Goal: Task Accomplishment & Management: Manage account settings

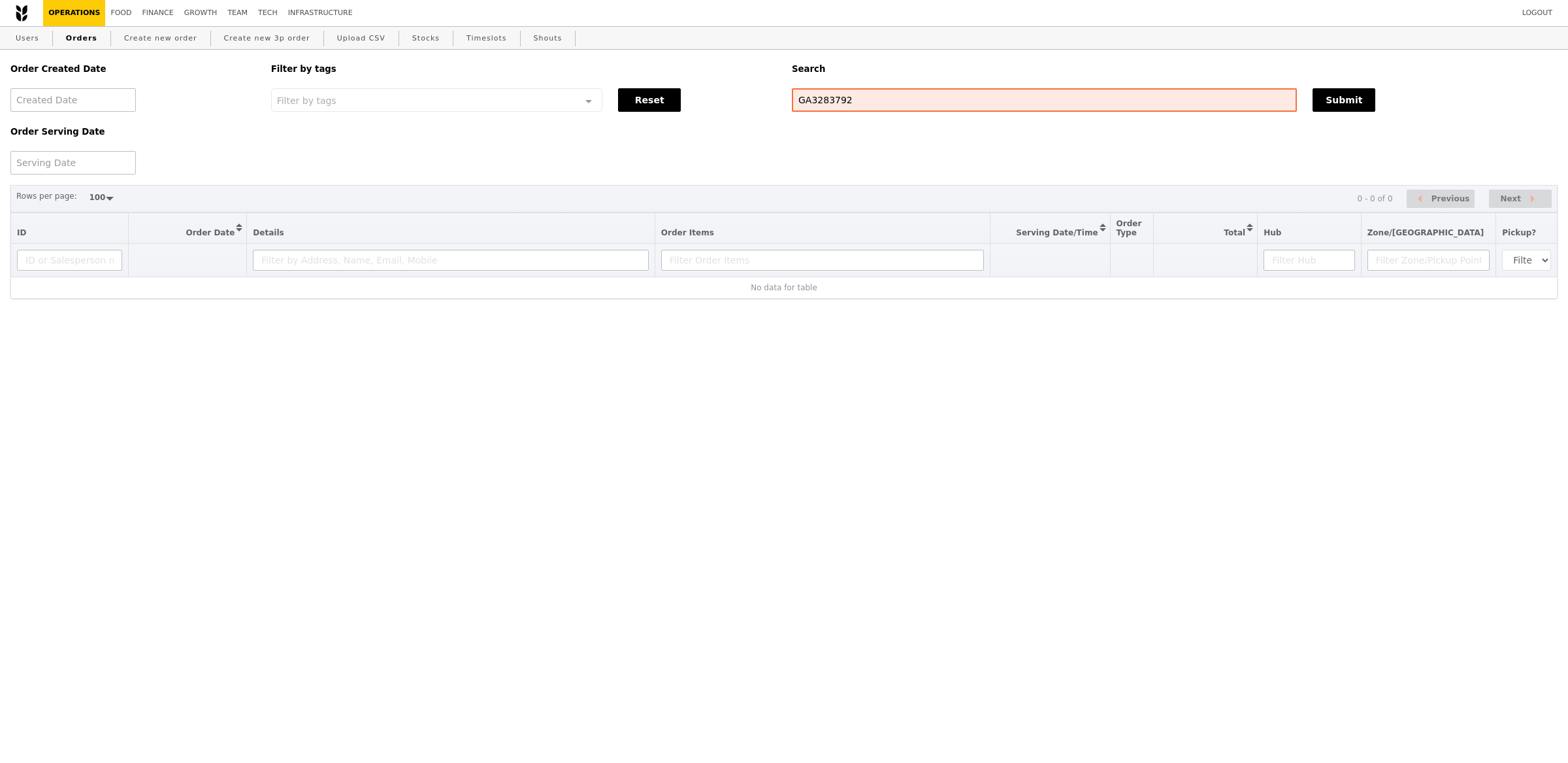
select select "100"
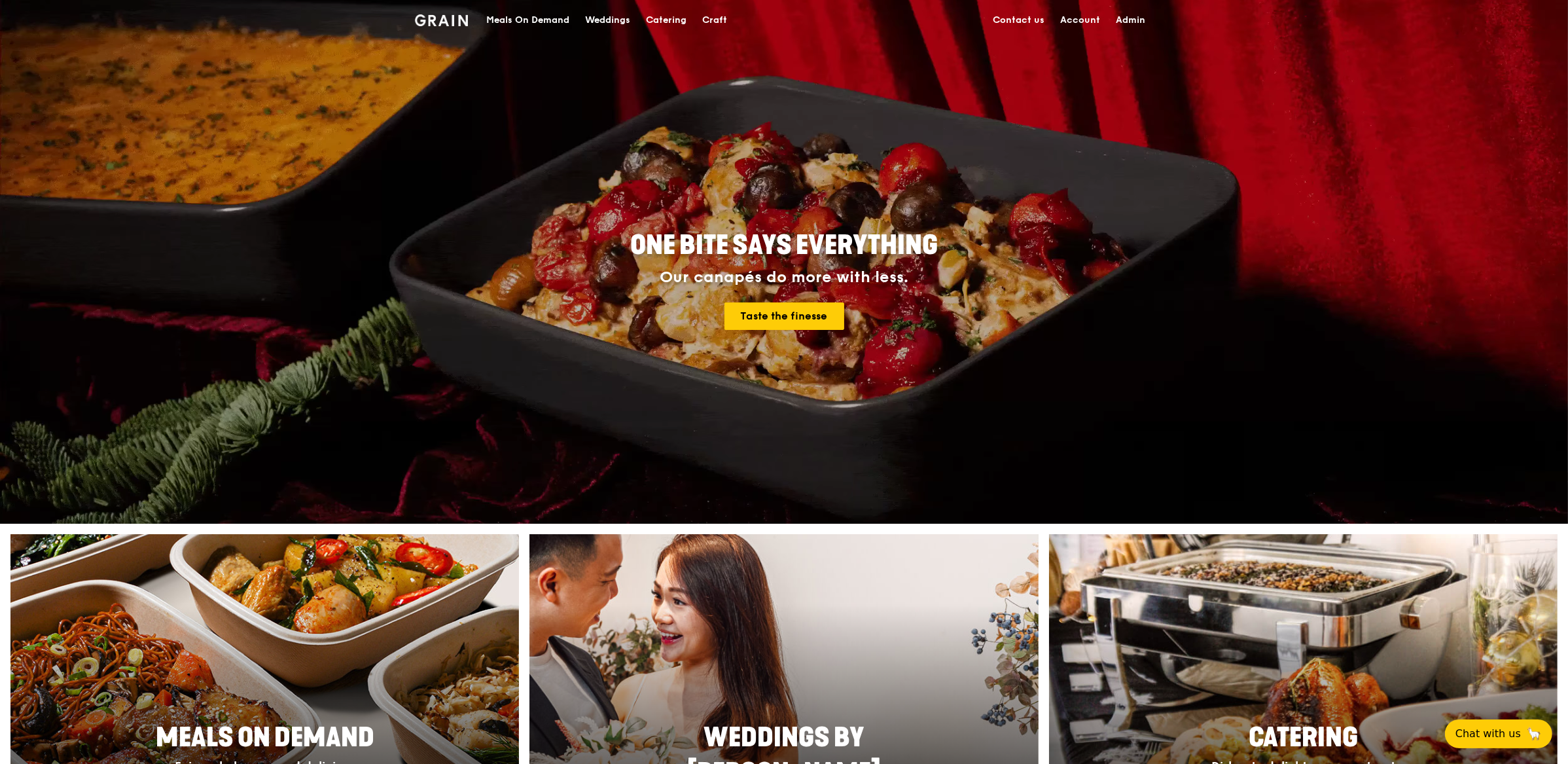
click at [544, 20] on div "Meals On Demand" at bounding box center [527, 20] width 83 height 40
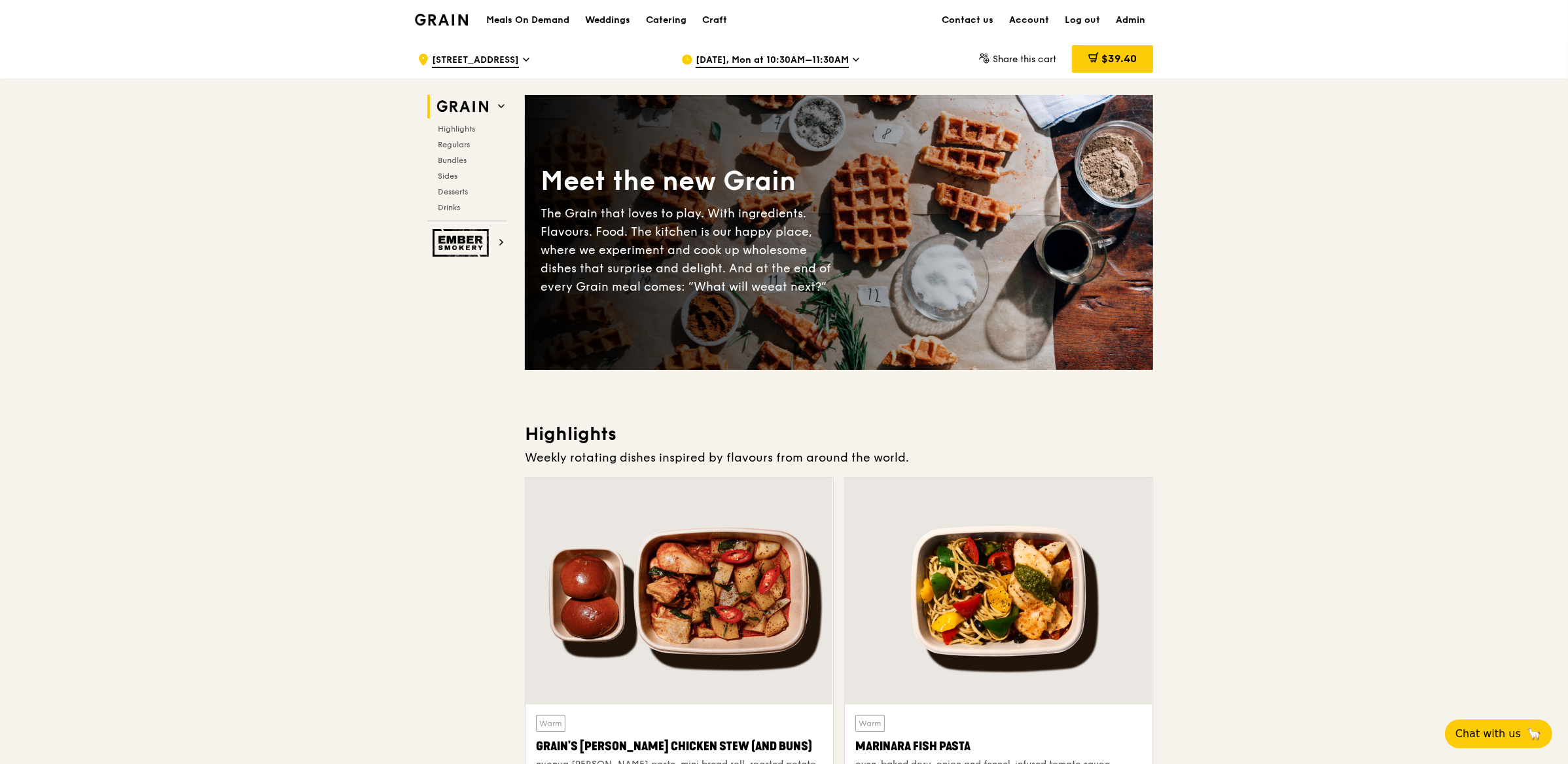
click at [754, 57] on span "Sep 15, Mon at 10:30AM–11:30AM" at bounding box center [772, 61] width 153 height 14
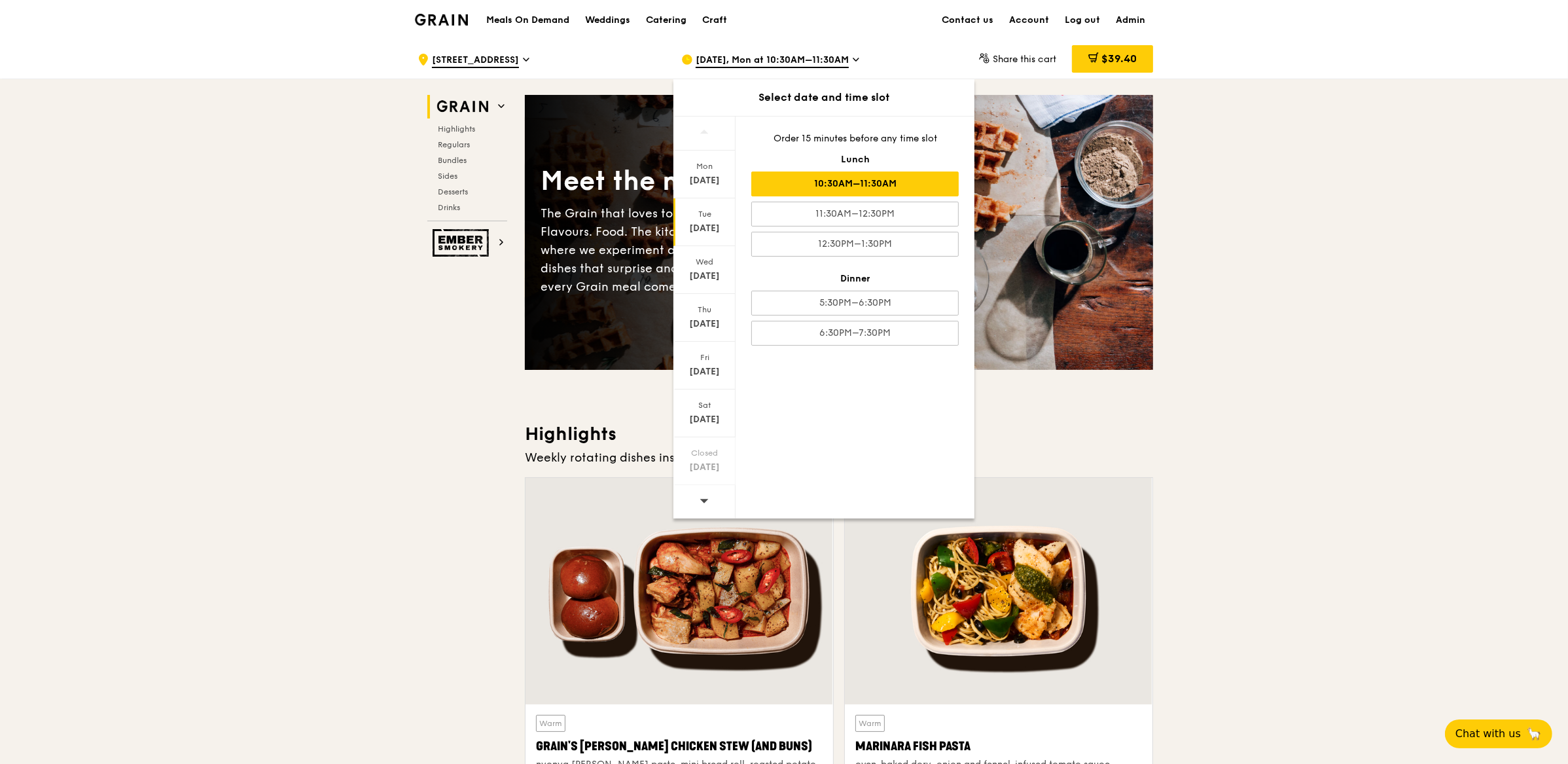
click at [710, 227] on div "Sep 9" at bounding box center [704, 228] width 58 height 13
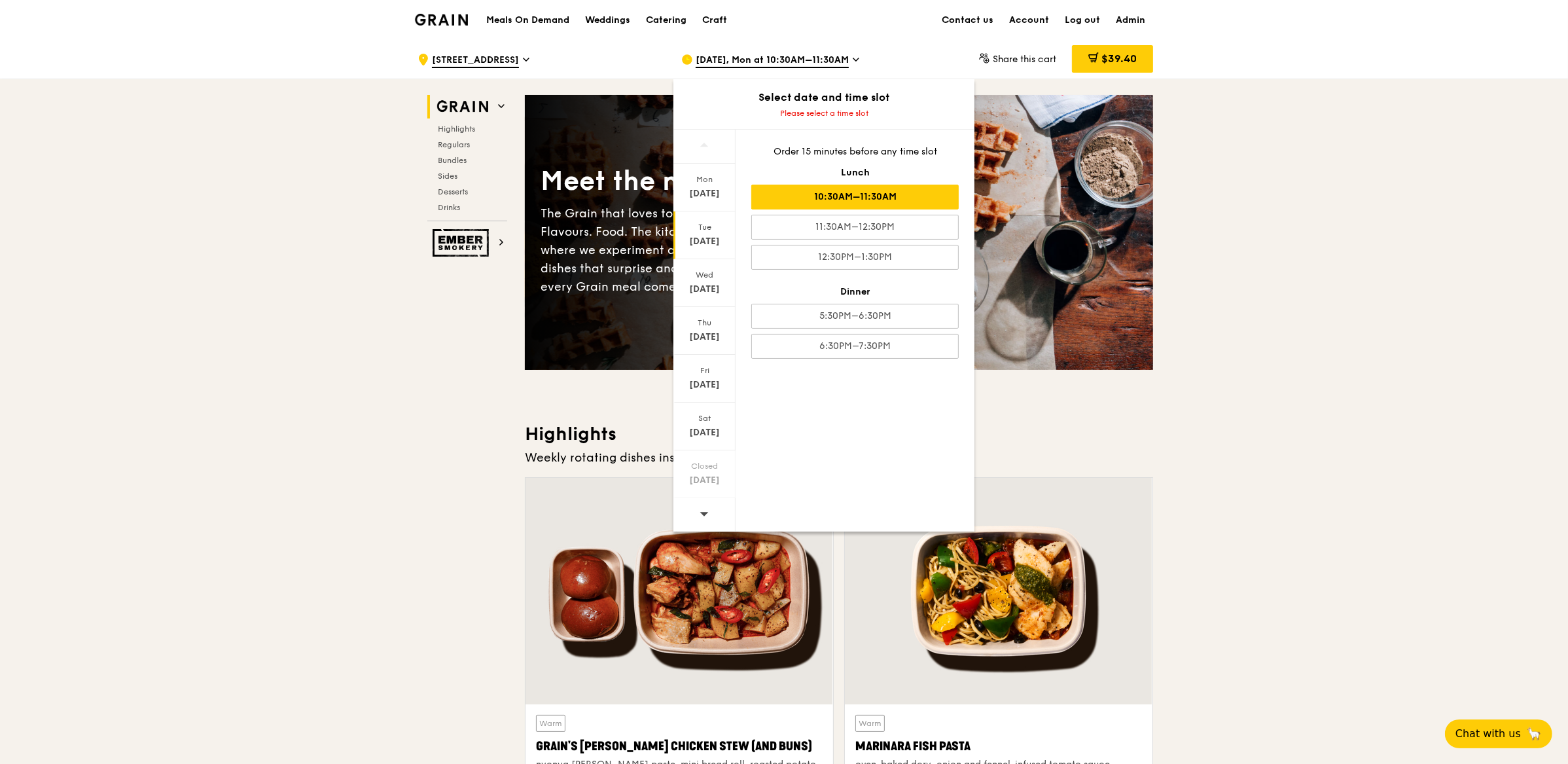
click at [856, 194] on div "10:30AM–11:30AM" at bounding box center [855, 197] width 207 height 25
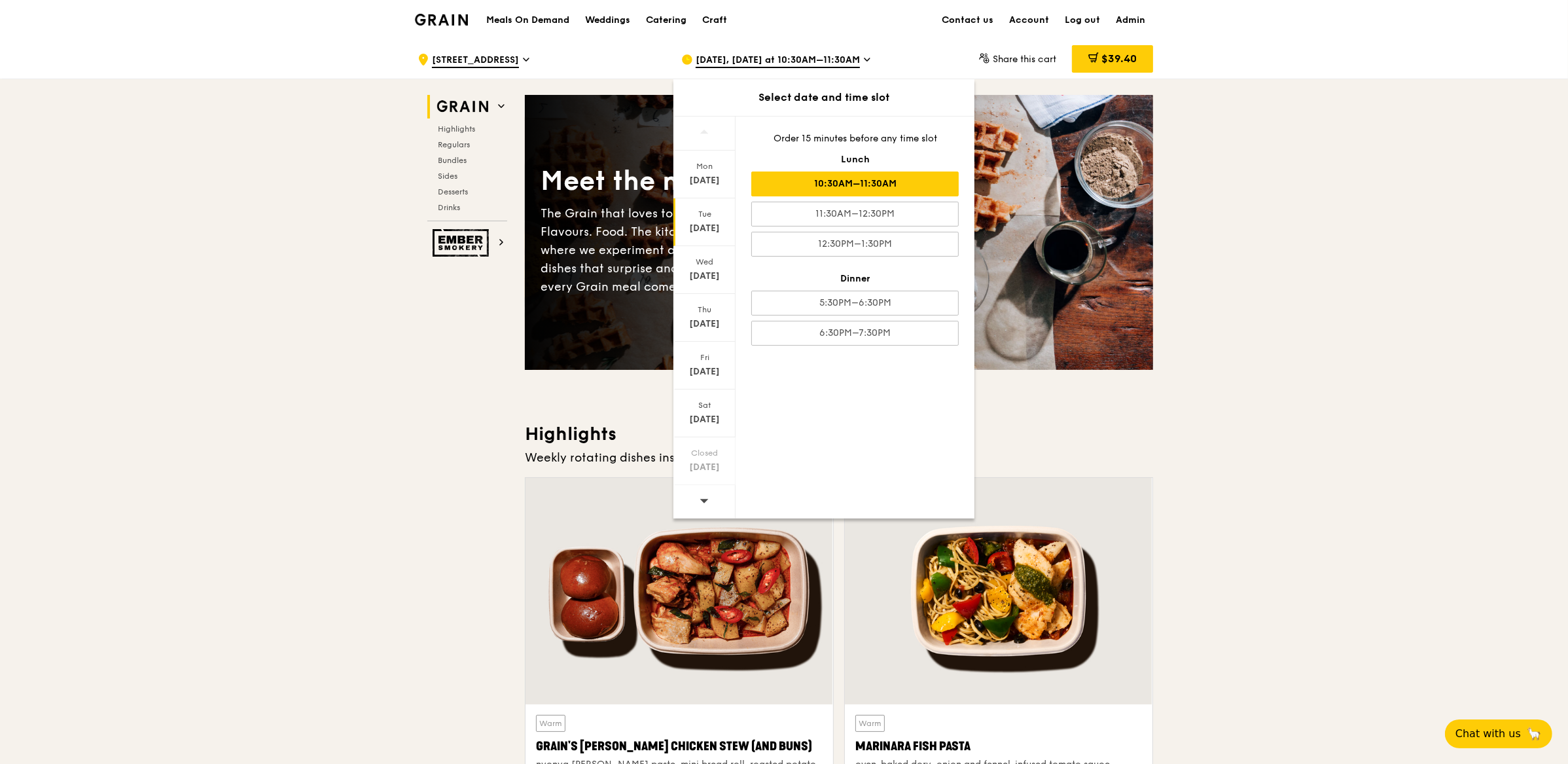
drag, startPoint x: 1279, startPoint y: 513, endPoint x: 1272, endPoint y: 509, distance: 8.1
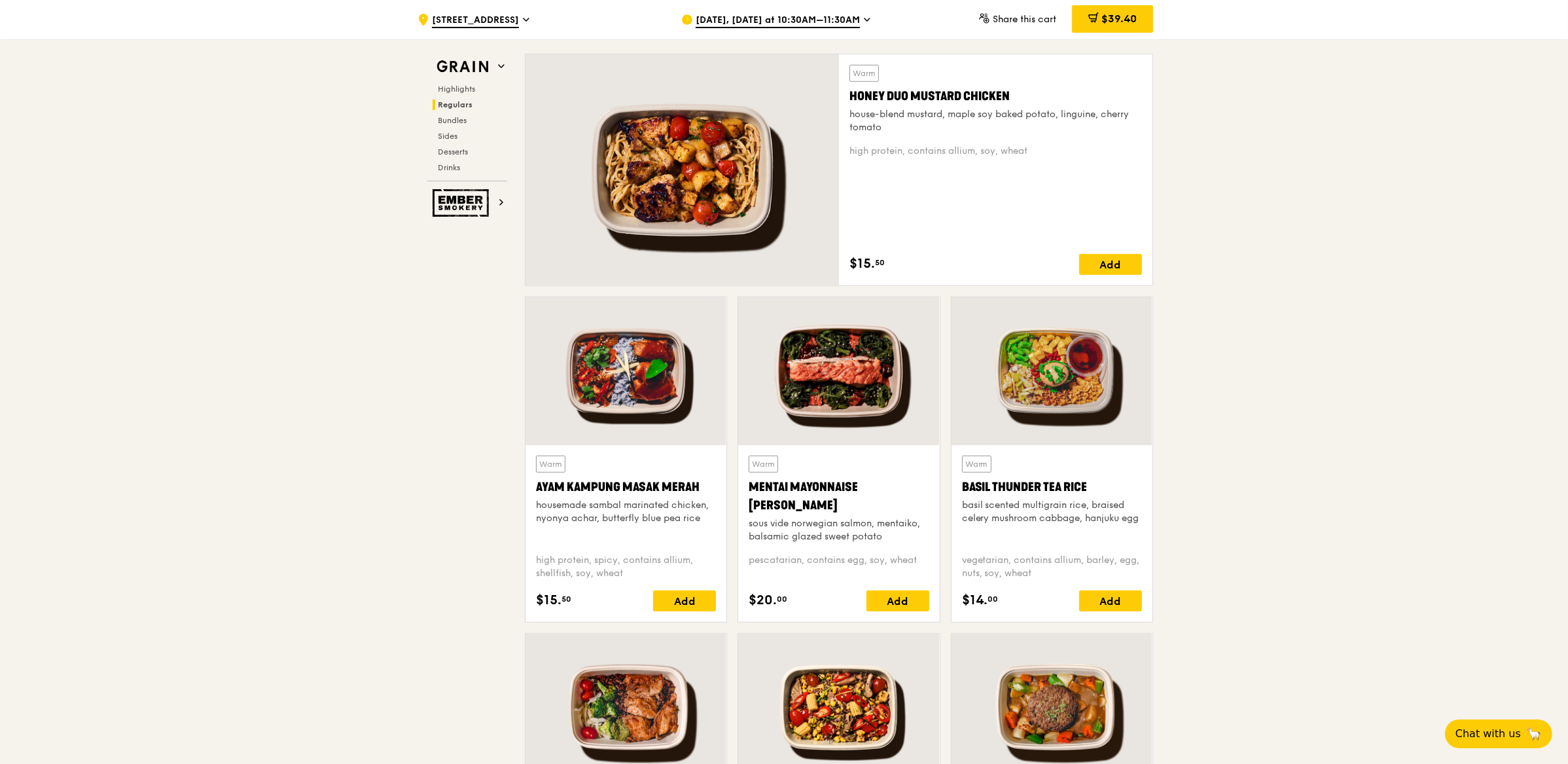
scroll to position [904, 0]
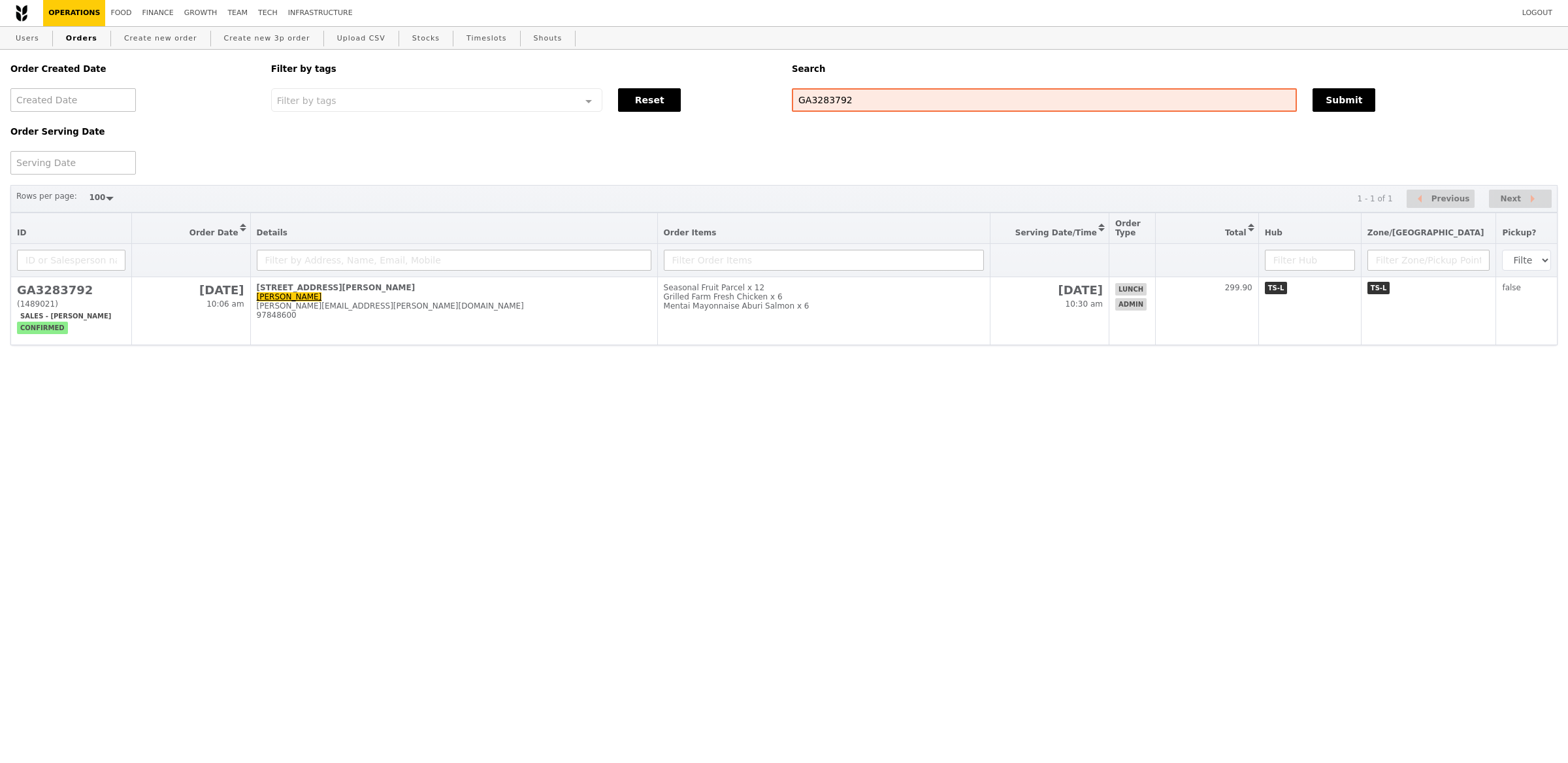
select select "100"
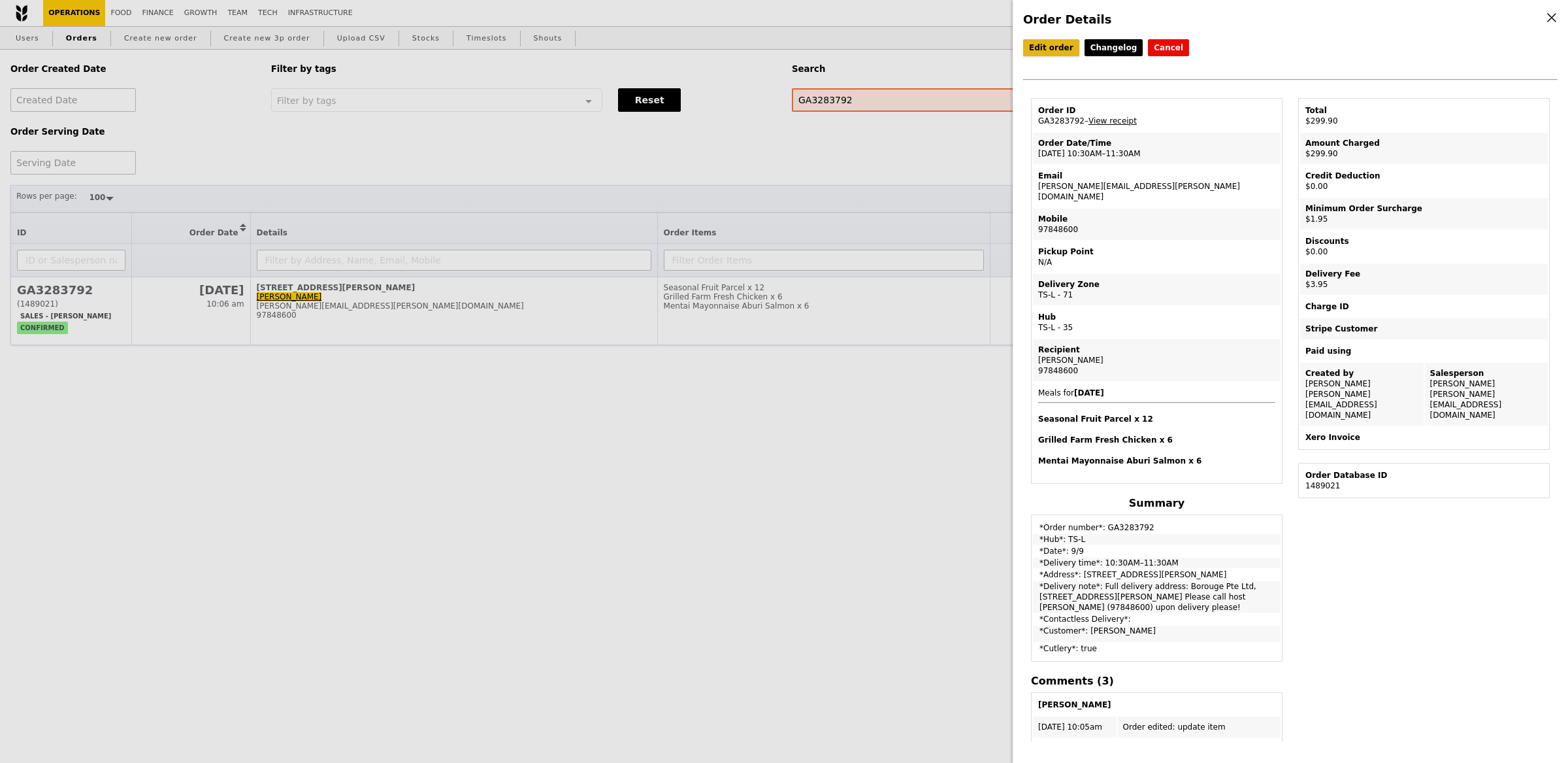
click at [1054, 44] on link "Edit order" at bounding box center [1051, 48] width 56 height 17
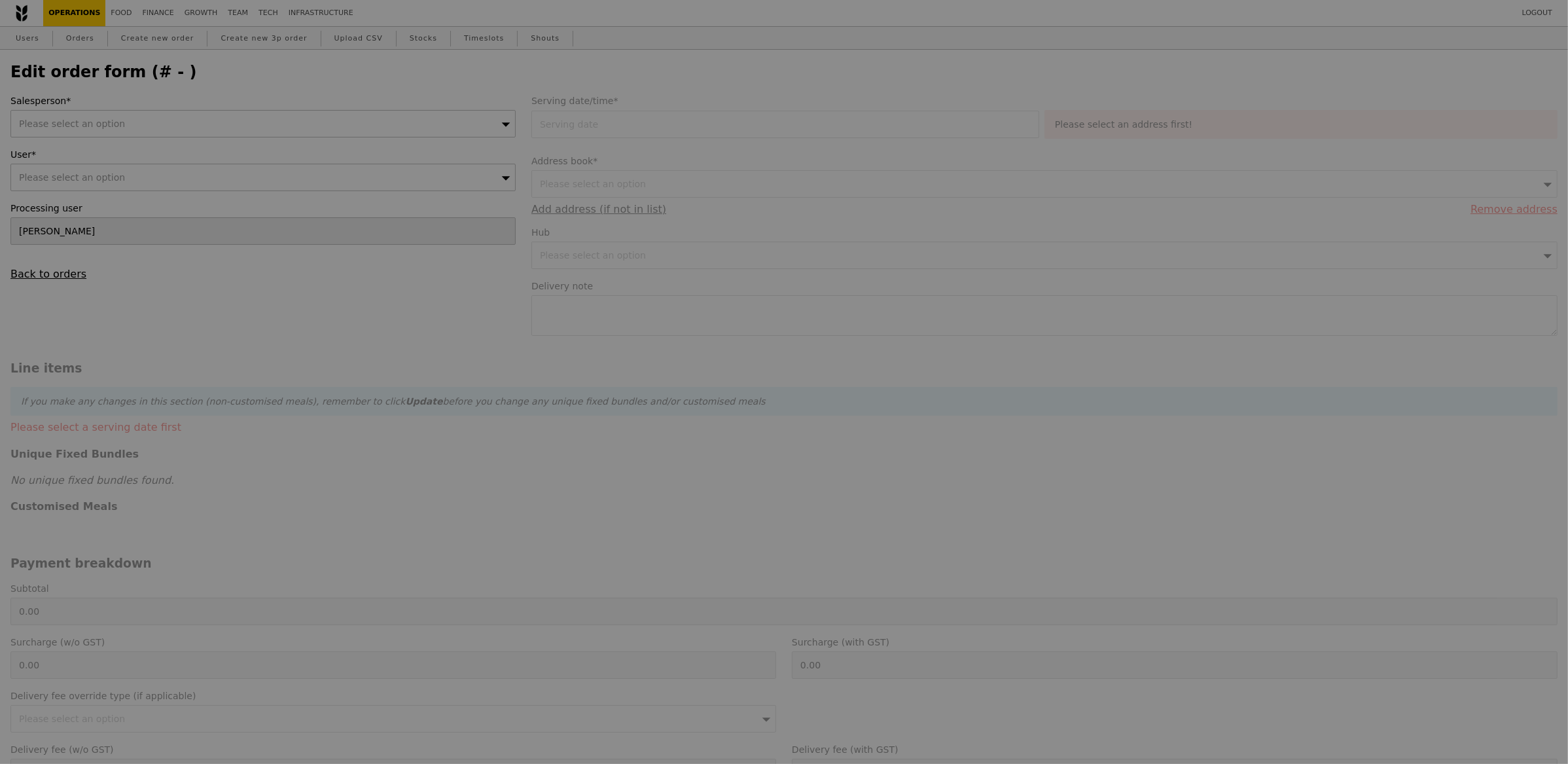
type input "09 Sep 2025"
type textarea "Full delivery address: Borouge Pte Ltd, One George Street, #18-00 Tower A, Sing…"
type input "294.00"
type input "1.79"
type input "1.95"
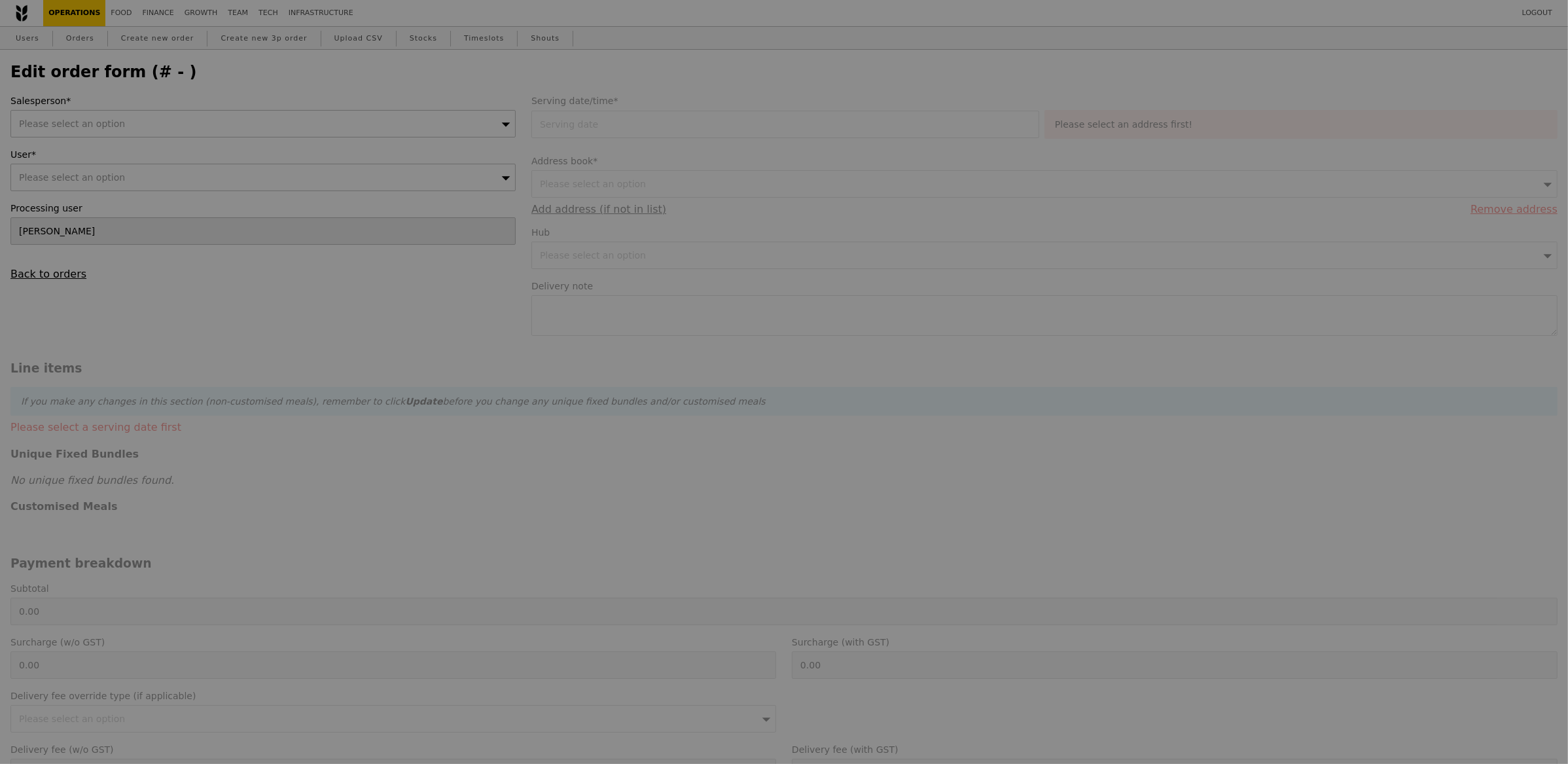
type input "3.62"
type input "3.95"
type input "299.90"
type input "Loading..."
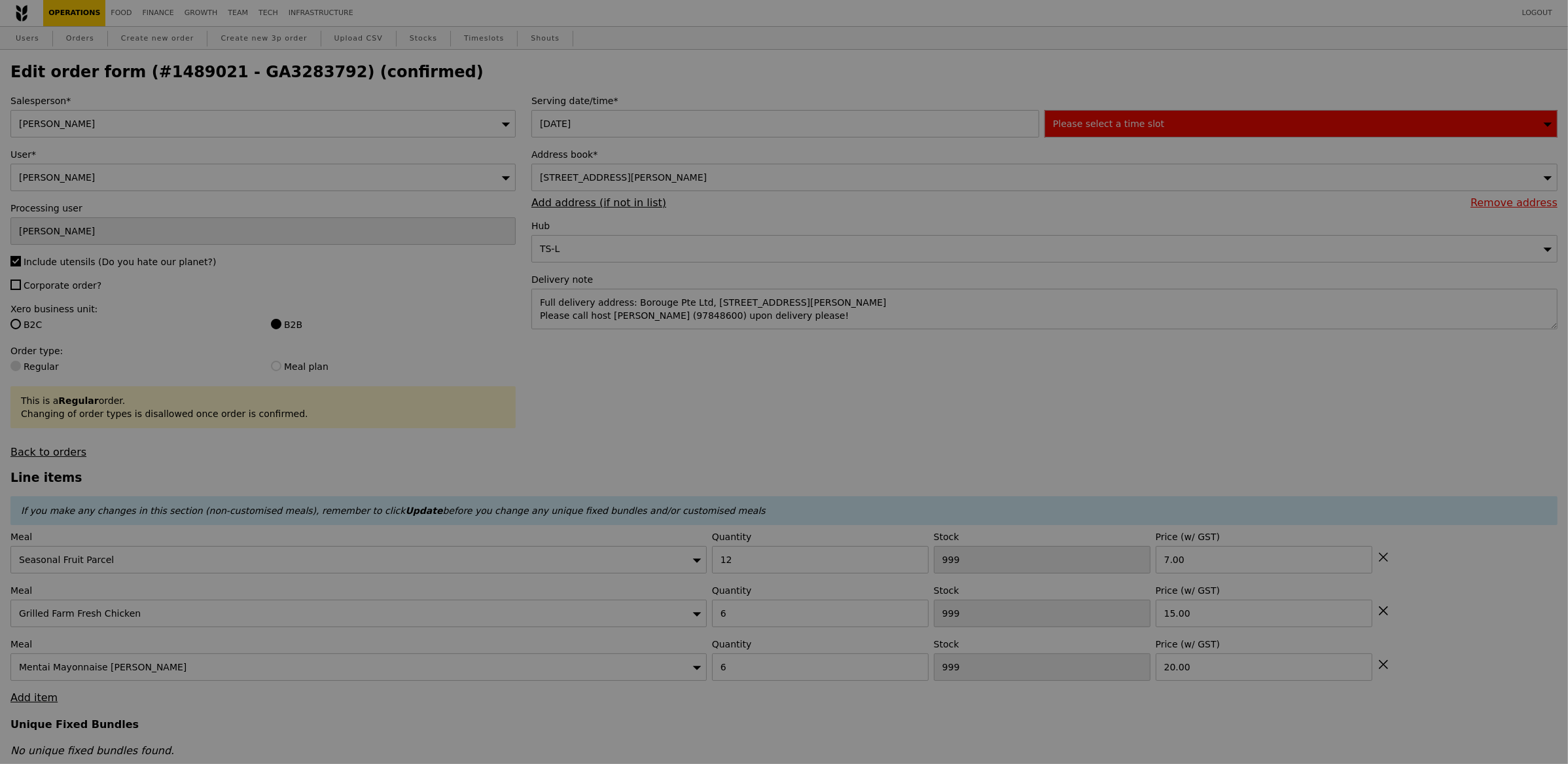
type input "473"
type input "459"
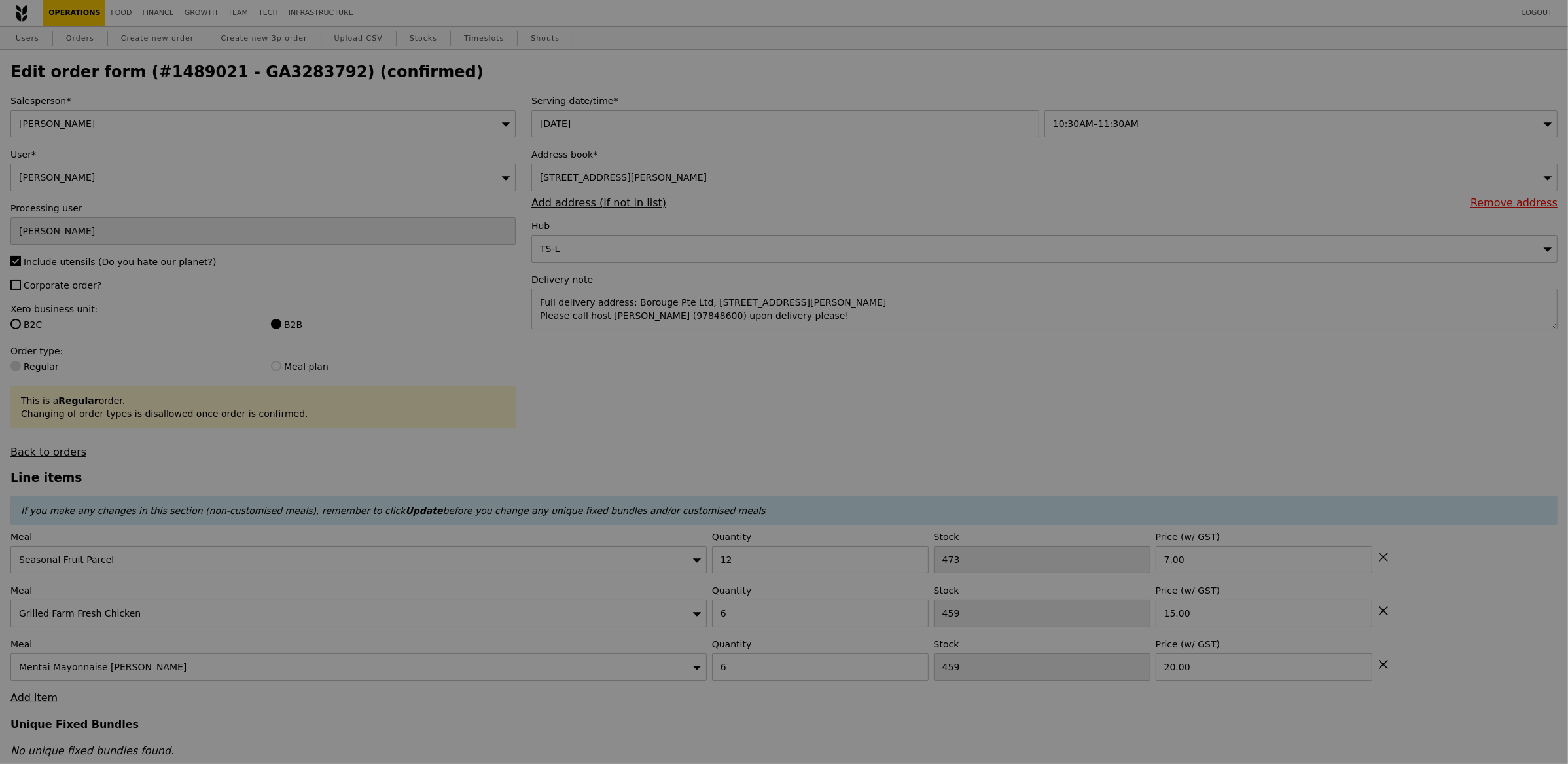
type input "Update"
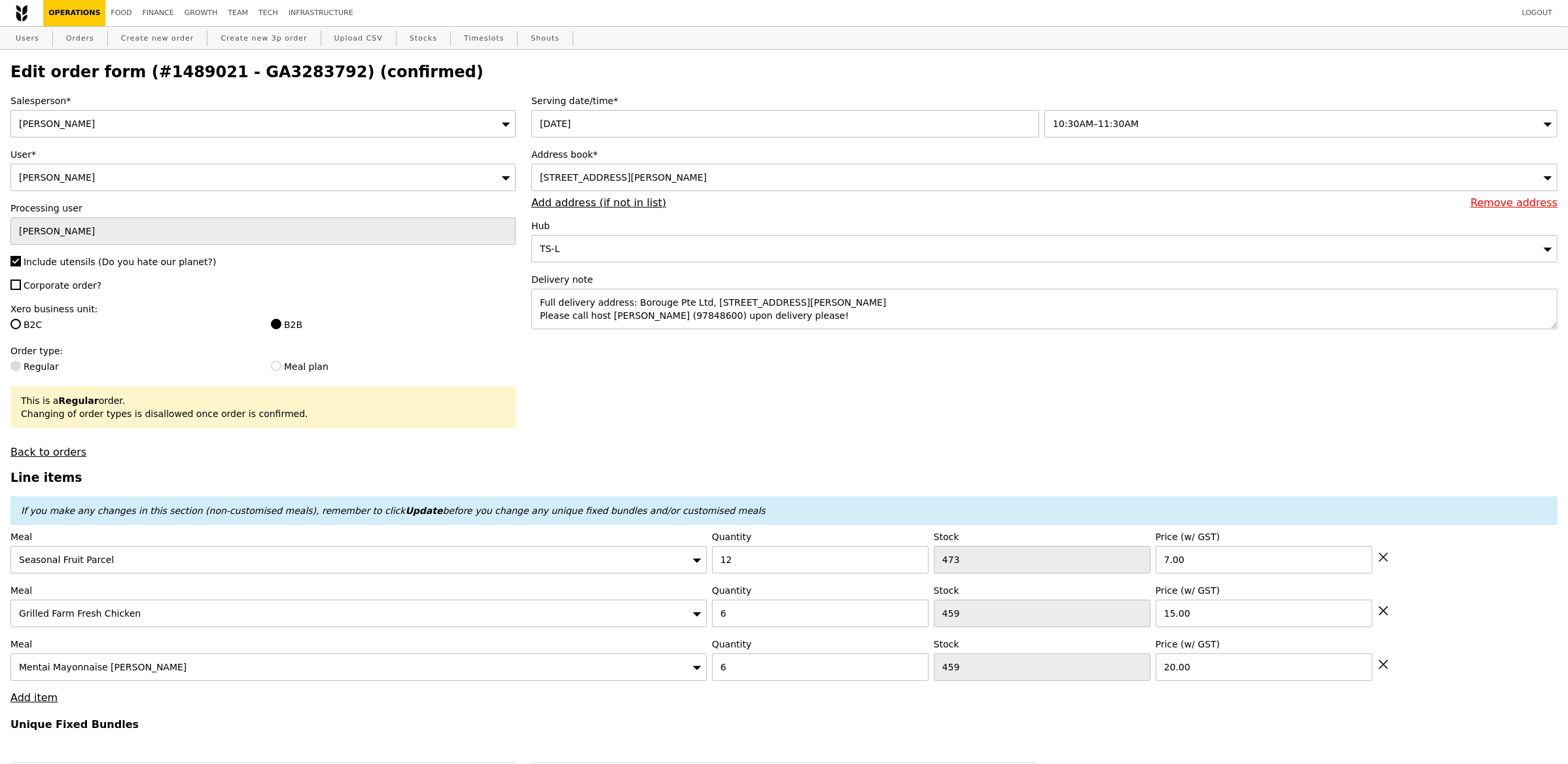
click at [556, 673] on div "Mentai Mayonnaise Aburi Salmon" at bounding box center [358, 667] width 696 height 27
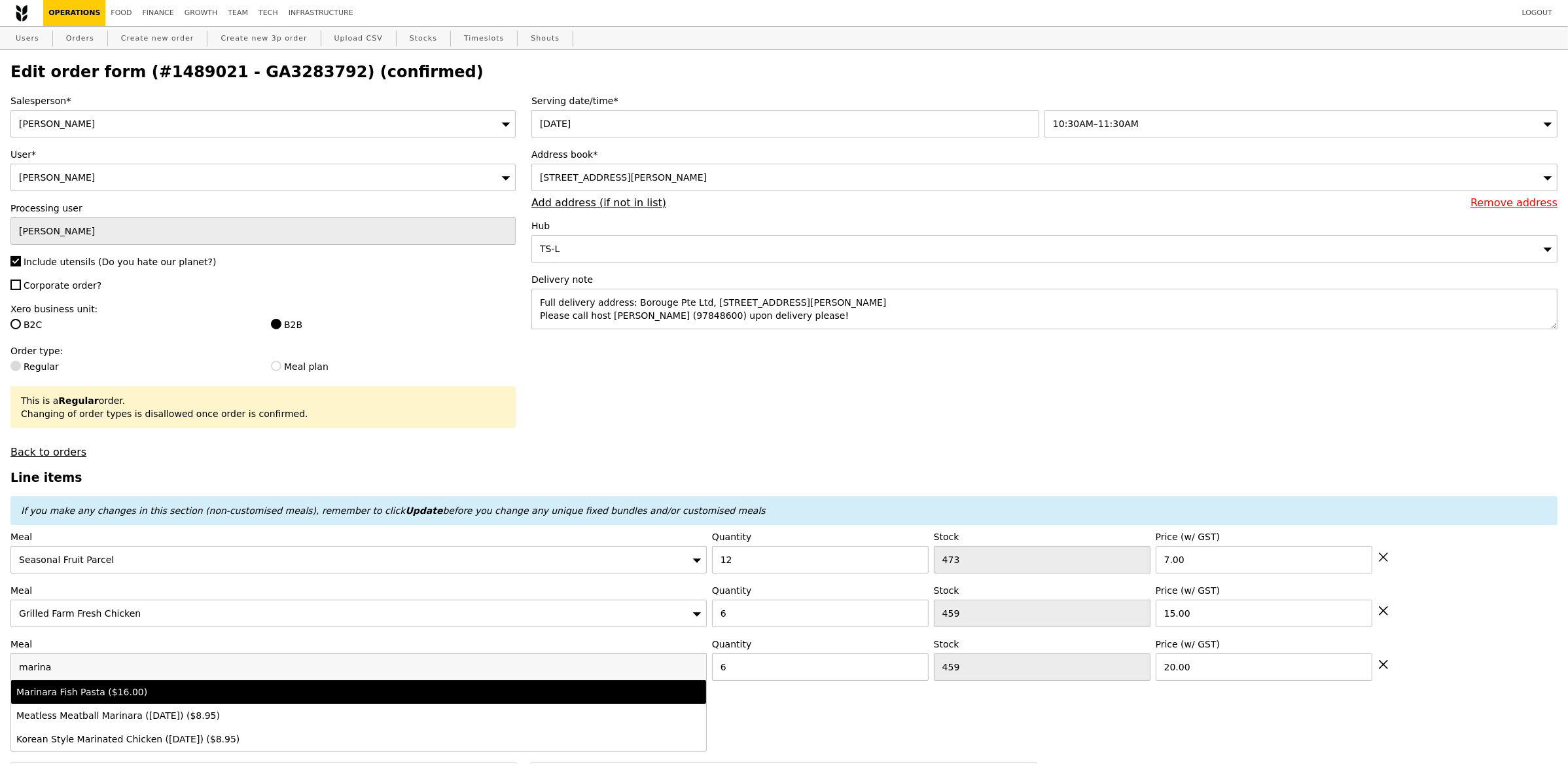
type input "marina"
click at [505, 690] on div "Marinara Fish Pasta ($16.00)" at bounding box center [273, 691] width 513 height 13
type input "Loading..."
type input "476"
type input "16.0"
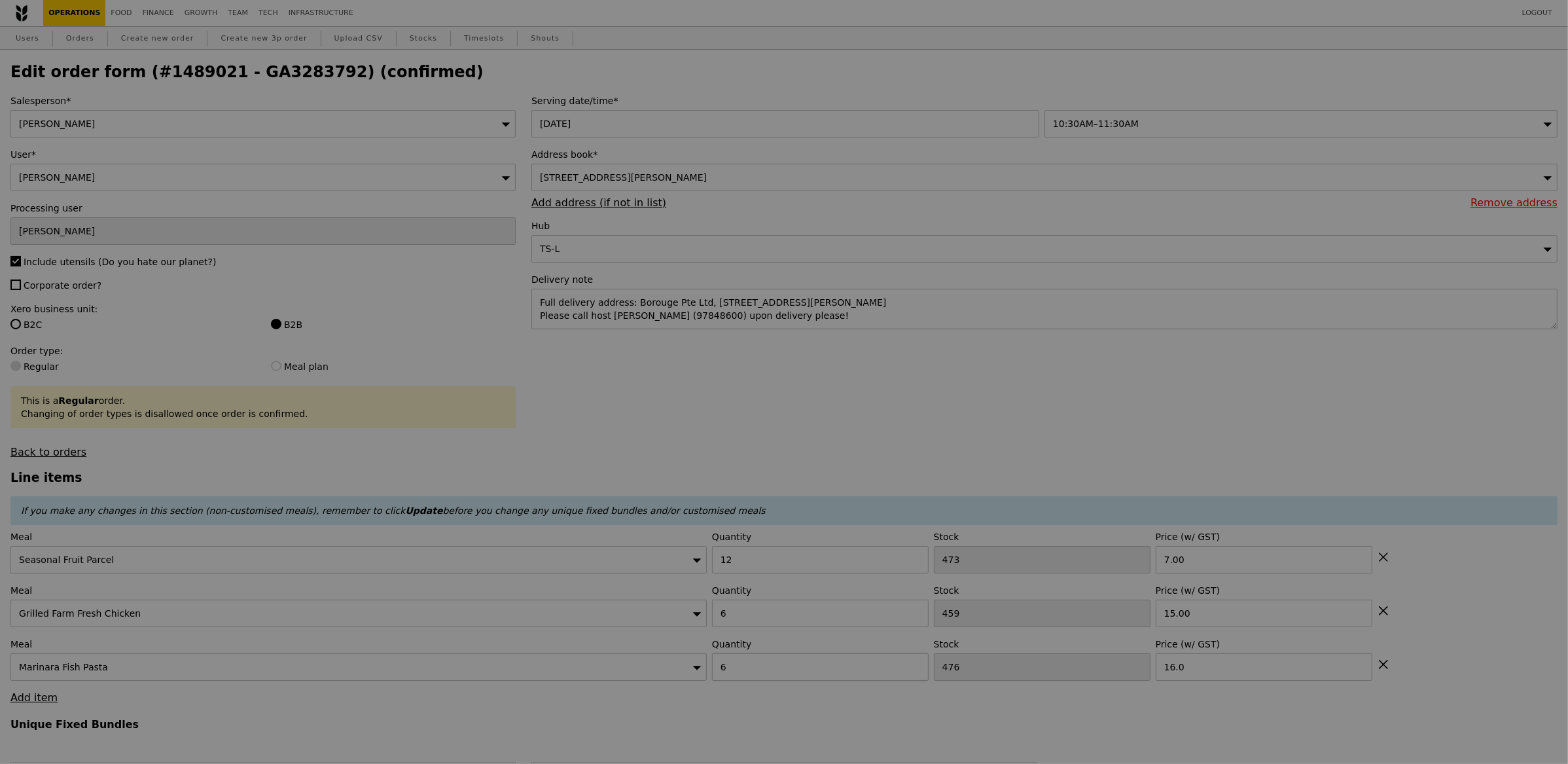
type input "0.00"
type input "5.90"
click at [874, 691] on div at bounding box center [784, 382] width 1568 height 764
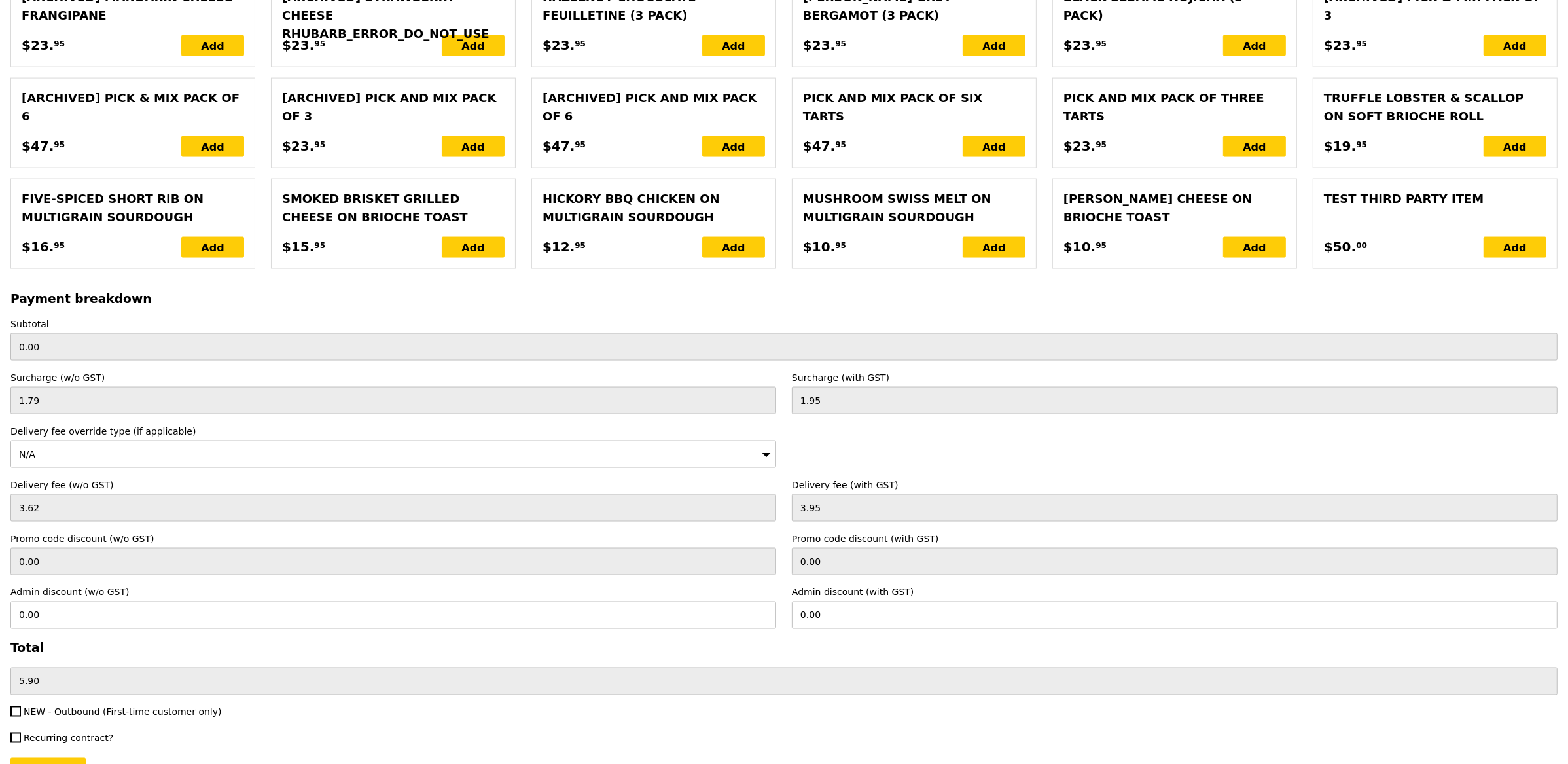
scroll to position [2645, 0]
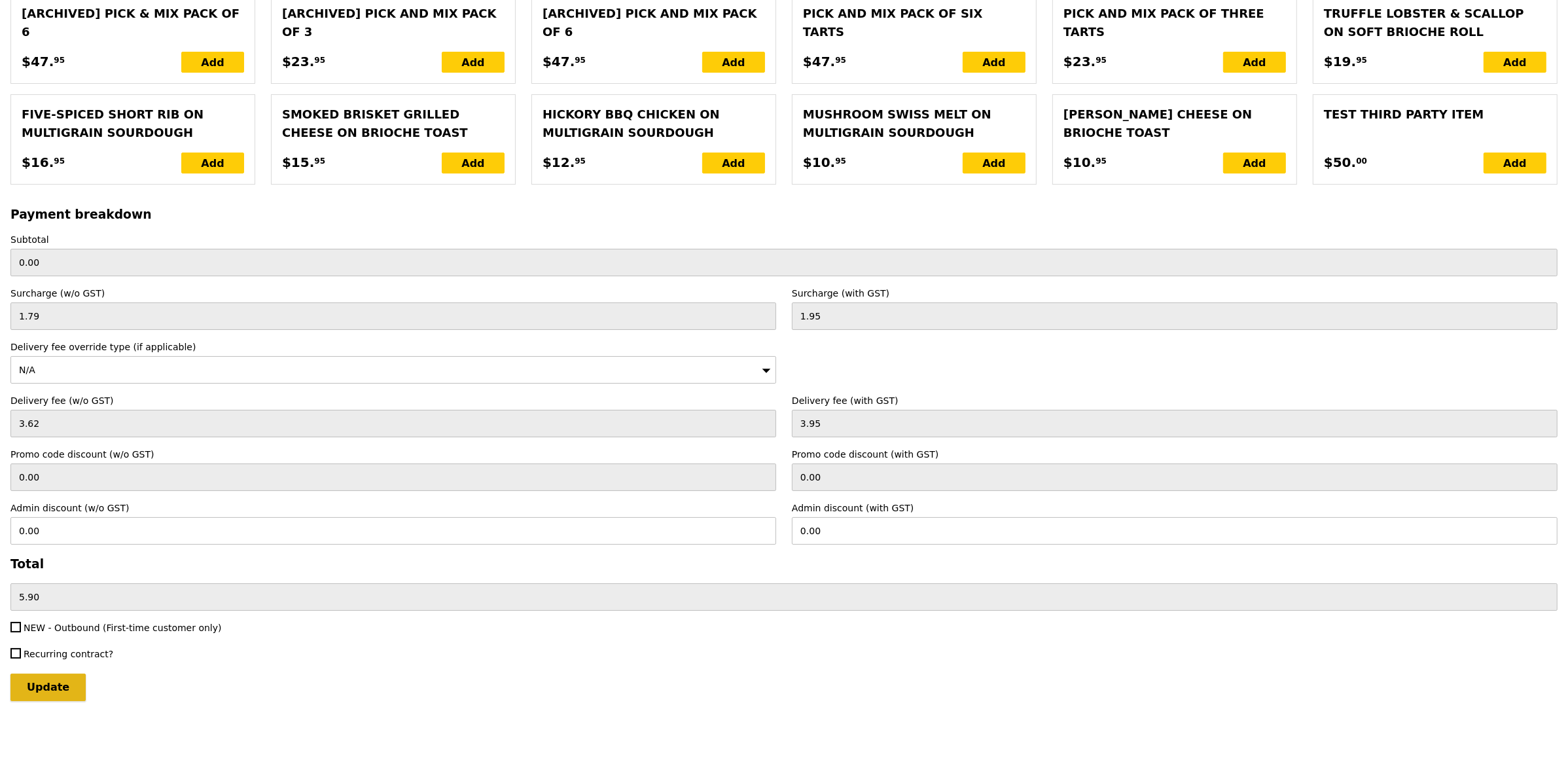
click at [59, 691] on input "Update" at bounding box center [48, 687] width 75 height 27
type input "Loading..."
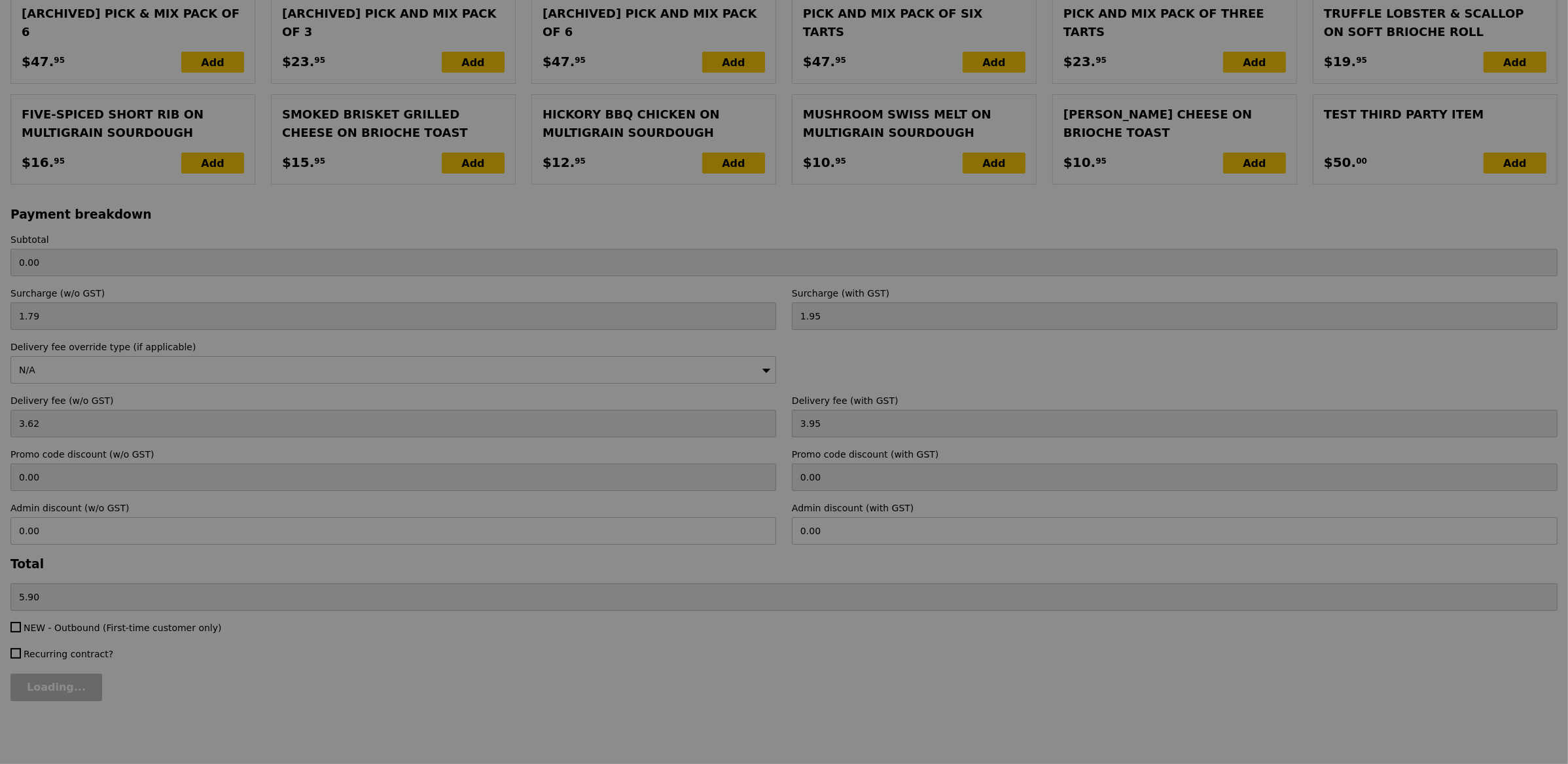
type input "270.00"
type input "275.90"
type input "Update"
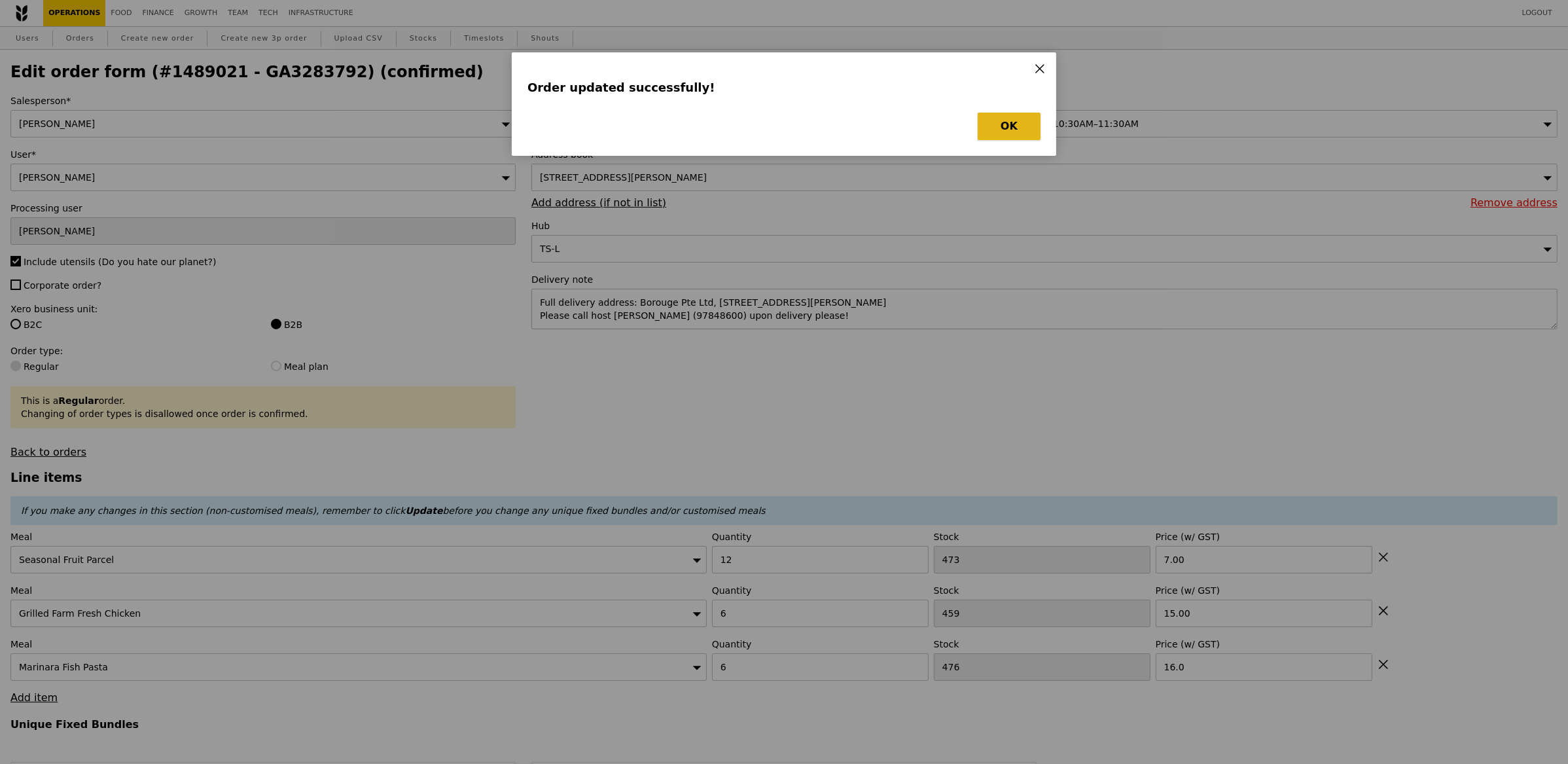
click at [1021, 127] on button "OK" at bounding box center [1009, 126] width 63 height 27
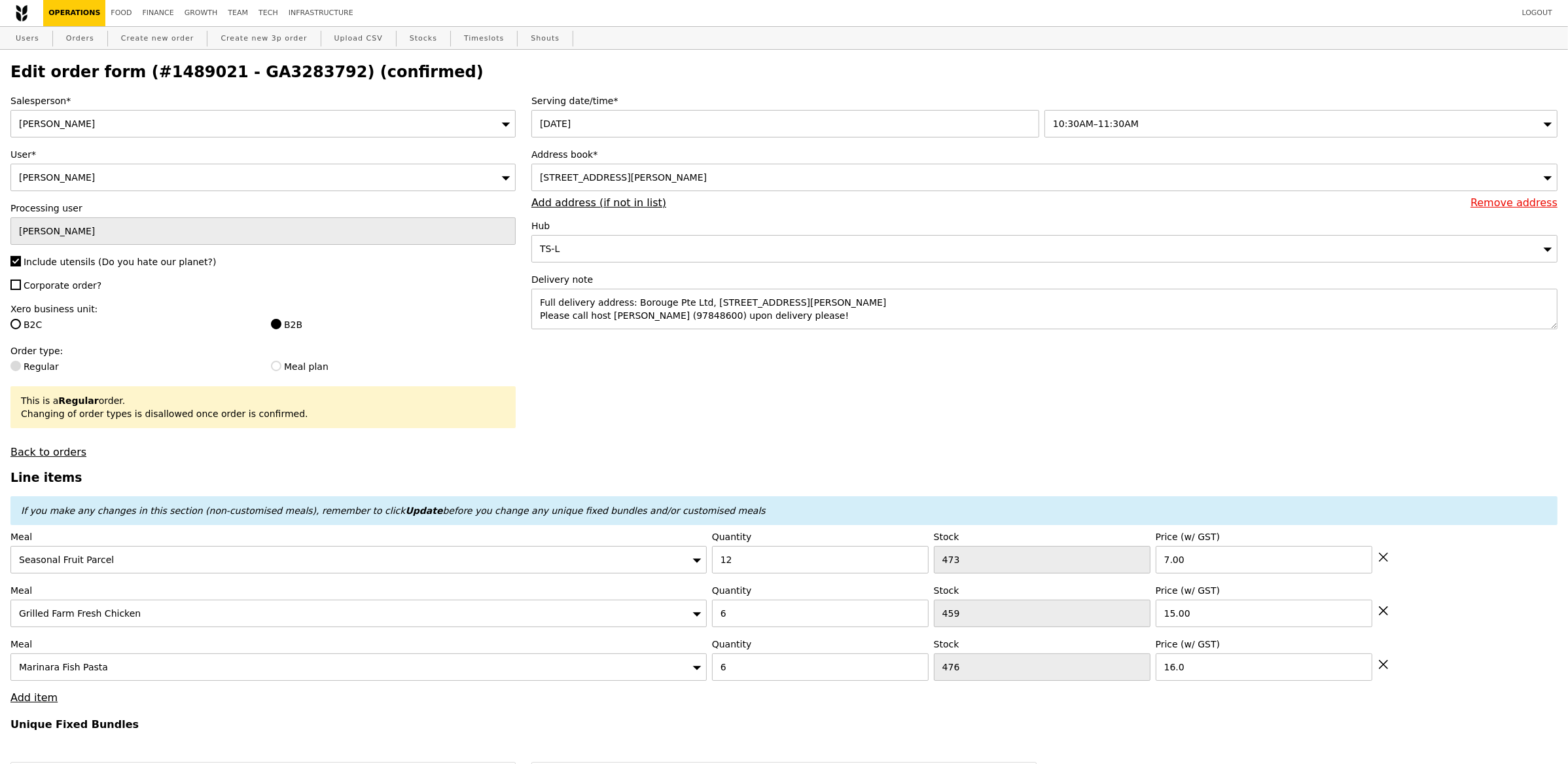
click at [286, 74] on h2 "Edit order form (#1489021 - GA3283792) (confirmed)" at bounding box center [784, 72] width 1547 height 18
copy h2 "GA3283792"
click at [89, 39] on link "Orders" at bounding box center [80, 38] width 39 height 24
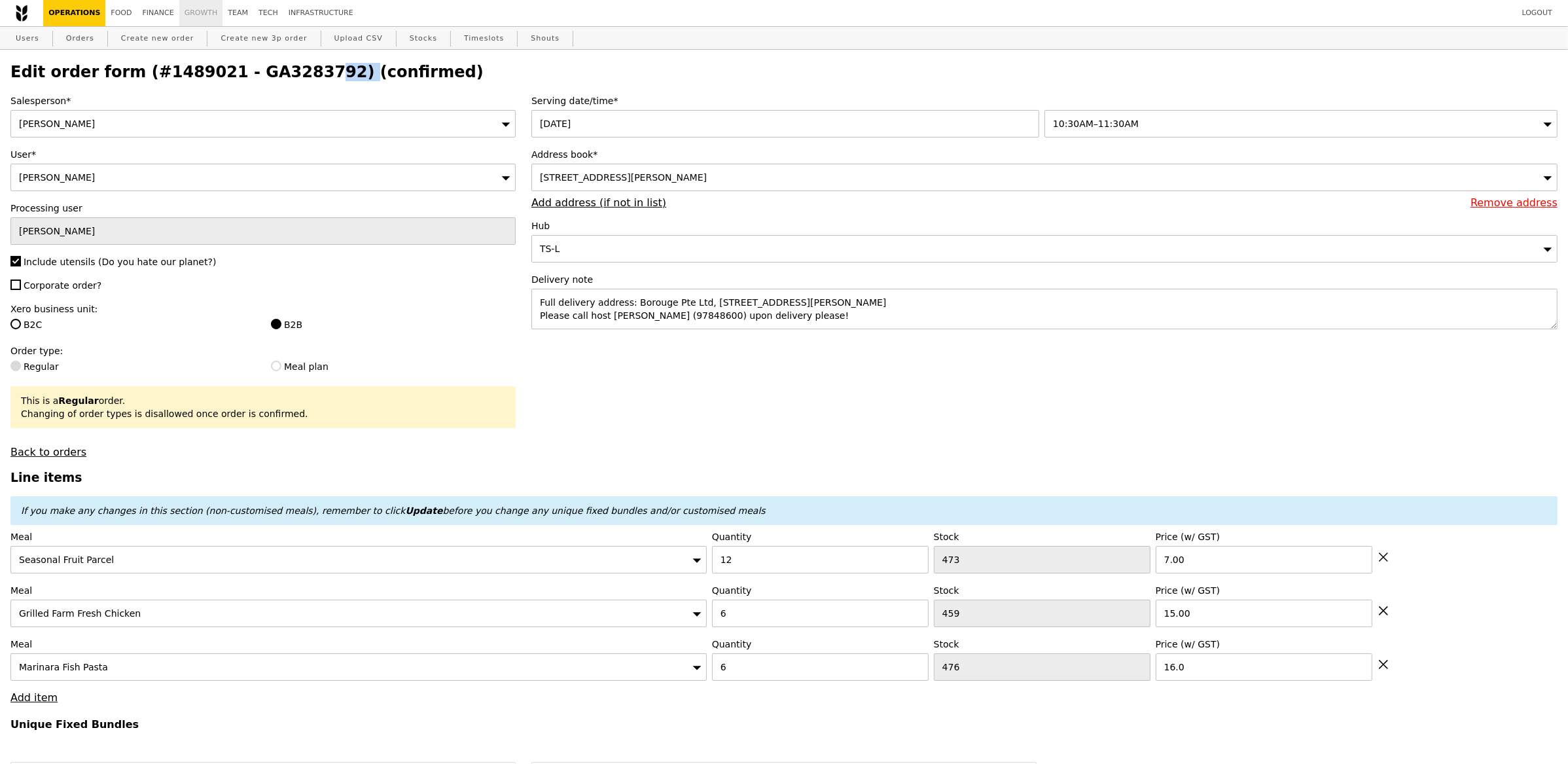
select select "100"
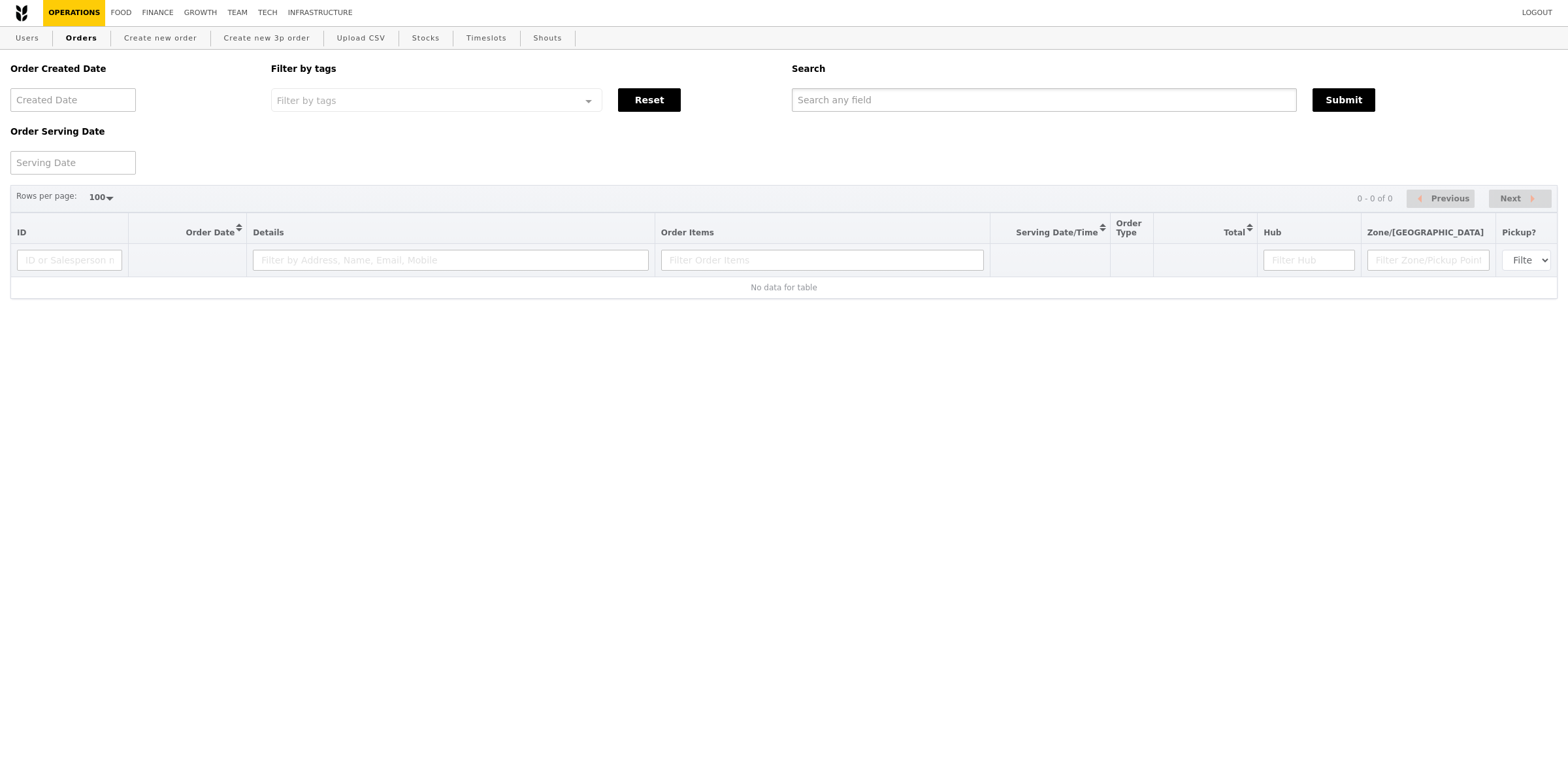
click at [977, 108] on input "text" at bounding box center [1045, 100] width 505 height 24
paste input "GA3283792"
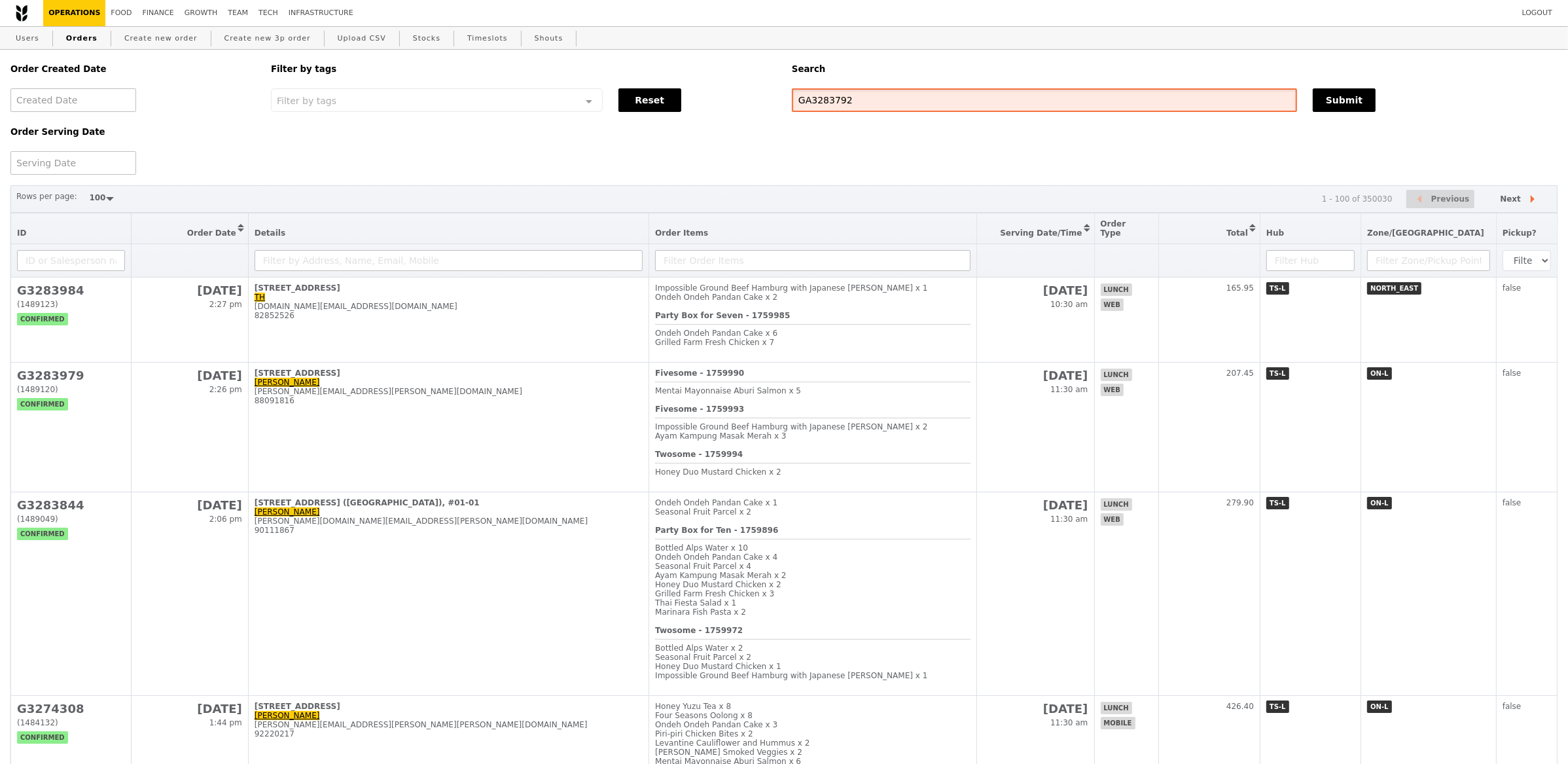
type input "GA3283792"
click at [1339, 118] on div "Order Created Date Order Serving Date Filter by tags Filter by tags Meal_Plan W…" at bounding box center [784, 112] width 1563 height 125
click at [1347, 108] on button "Submit" at bounding box center [1344, 100] width 63 height 24
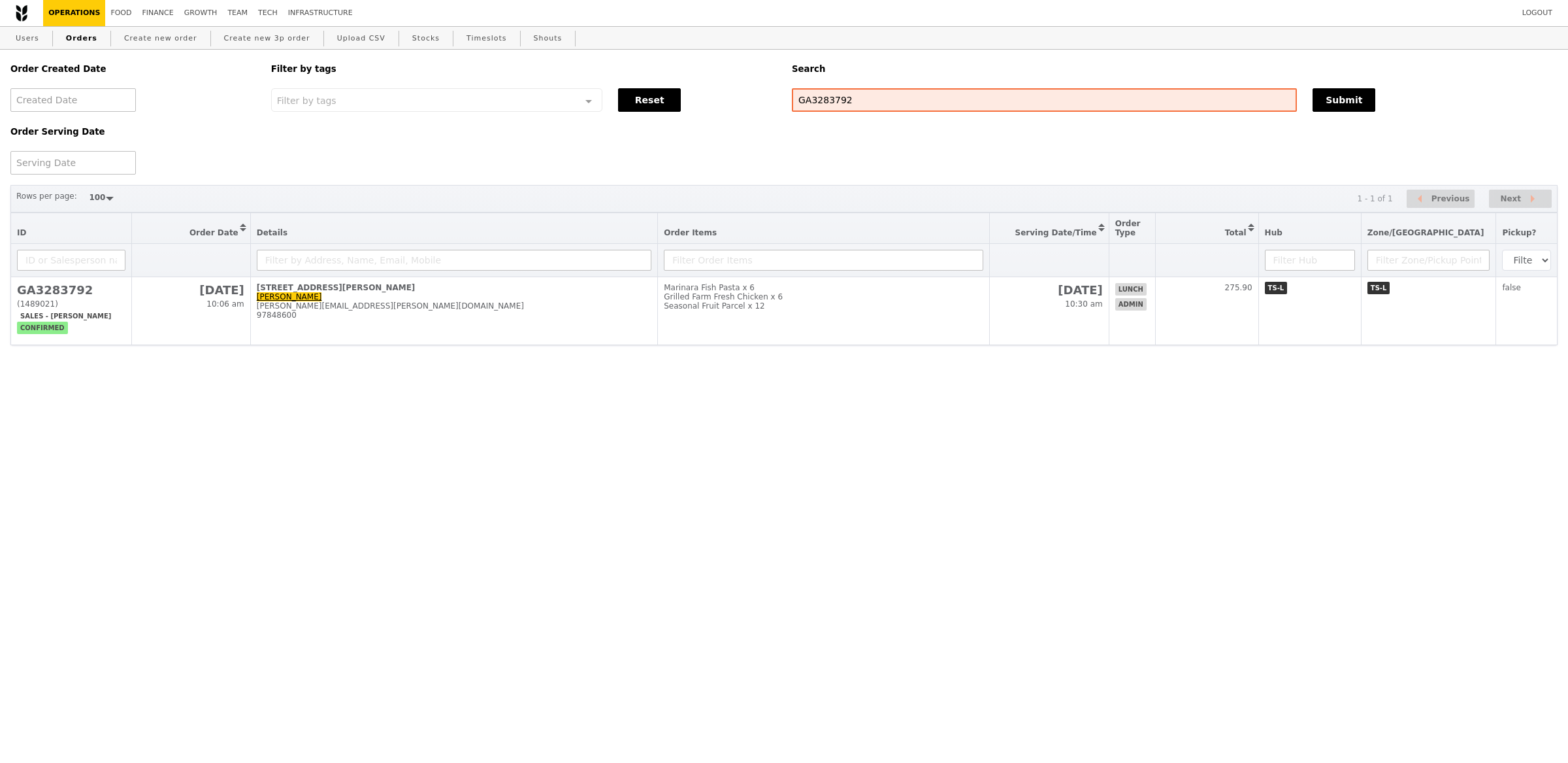
click at [1115, 178] on div "Order Created Date Order Serving Date Filter by tags Filter by tags Meal_Plan W…" at bounding box center [784, 197] width 1548 height 295
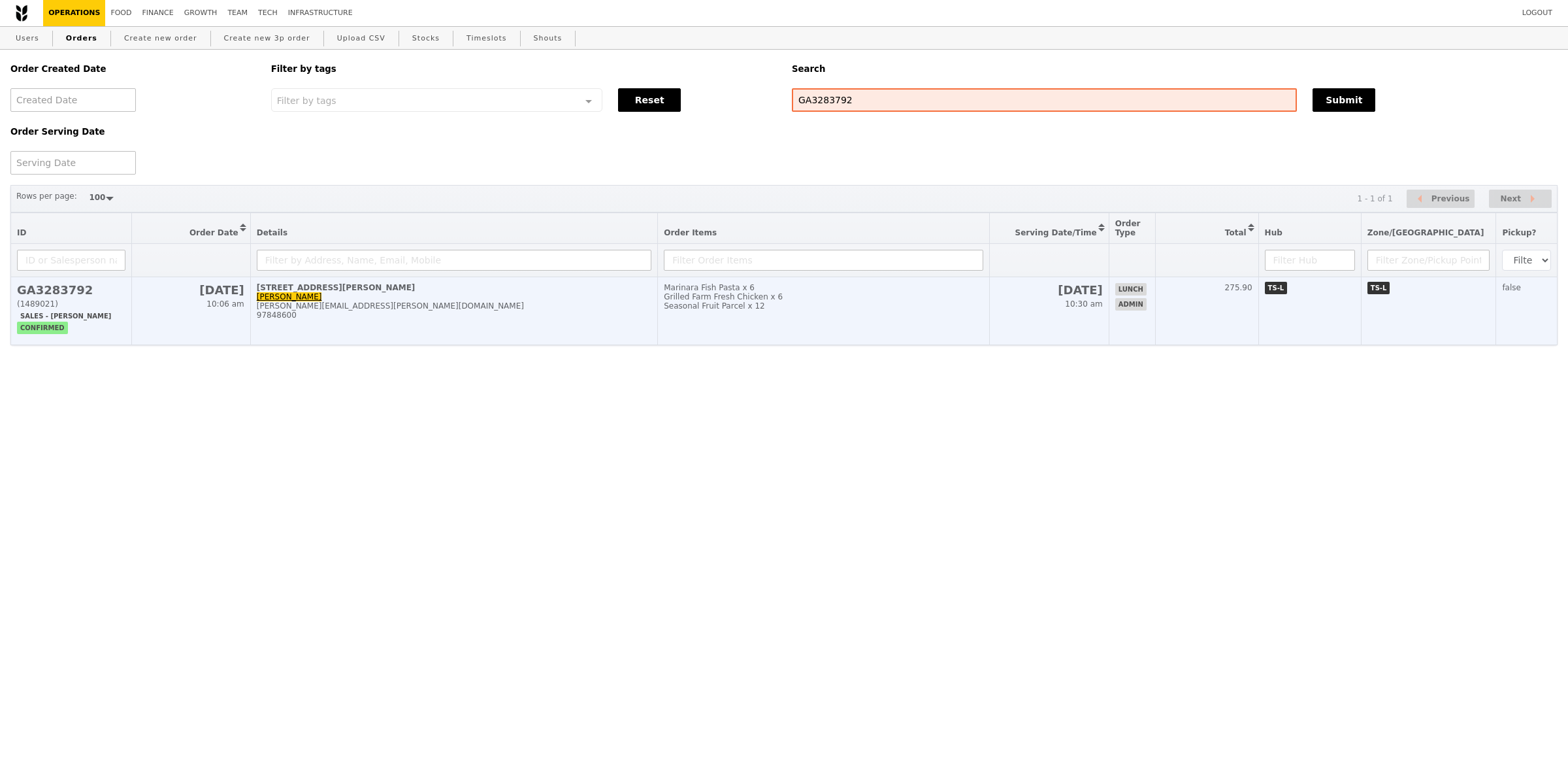
click at [1109, 280] on td "9 Sep 10:30 am" at bounding box center [1049, 311] width 119 height 68
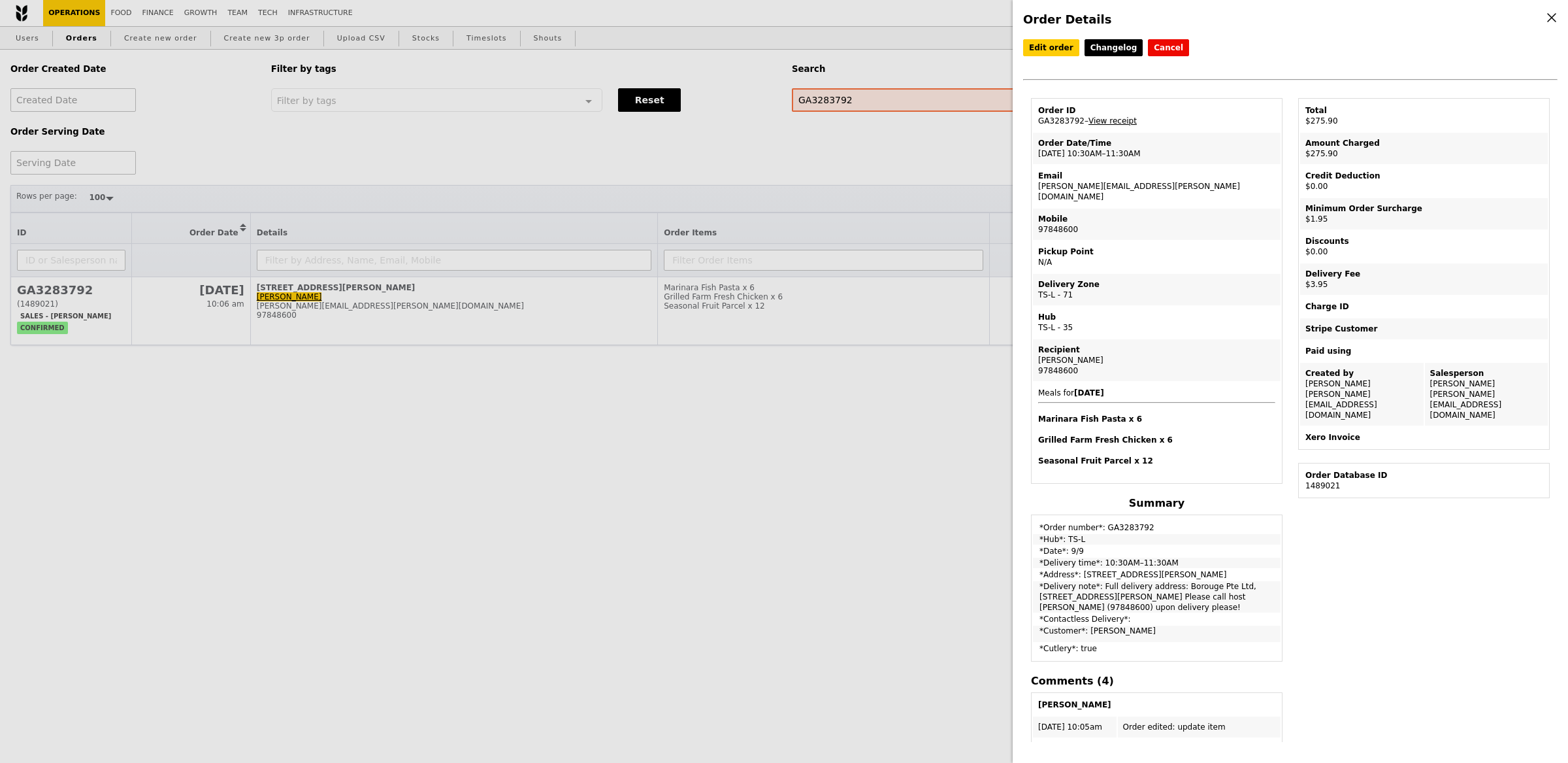
click at [1114, 122] on link "View receipt" at bounding box center [1113, 120] width 48 height 9
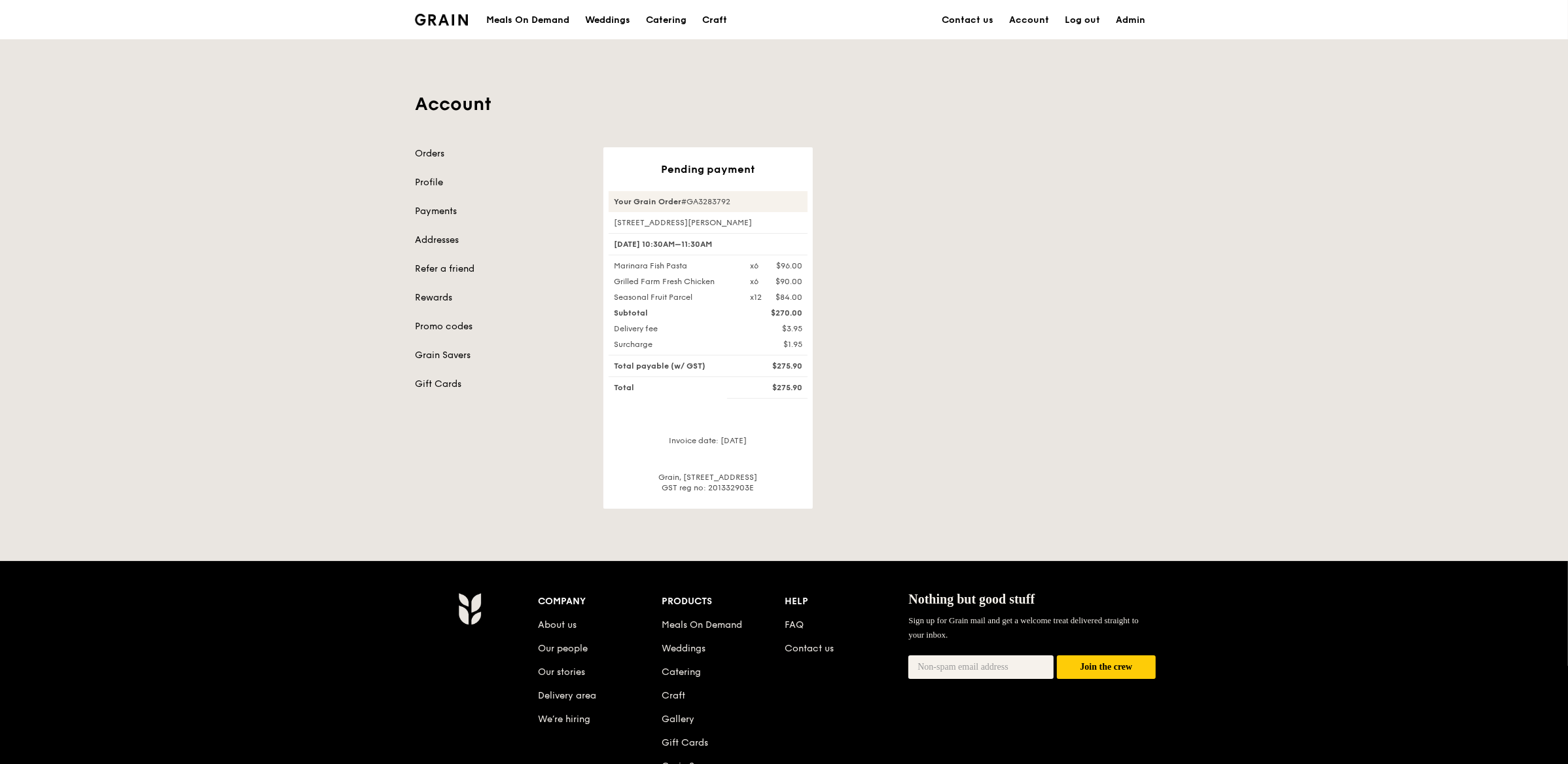
click at [978, 413] on div "Pending payment Your Grain Order #GA3283792 1 George Street, #18-00 9 Sep, 10:3…" at bounding box center [878, 328] width 566 height 361
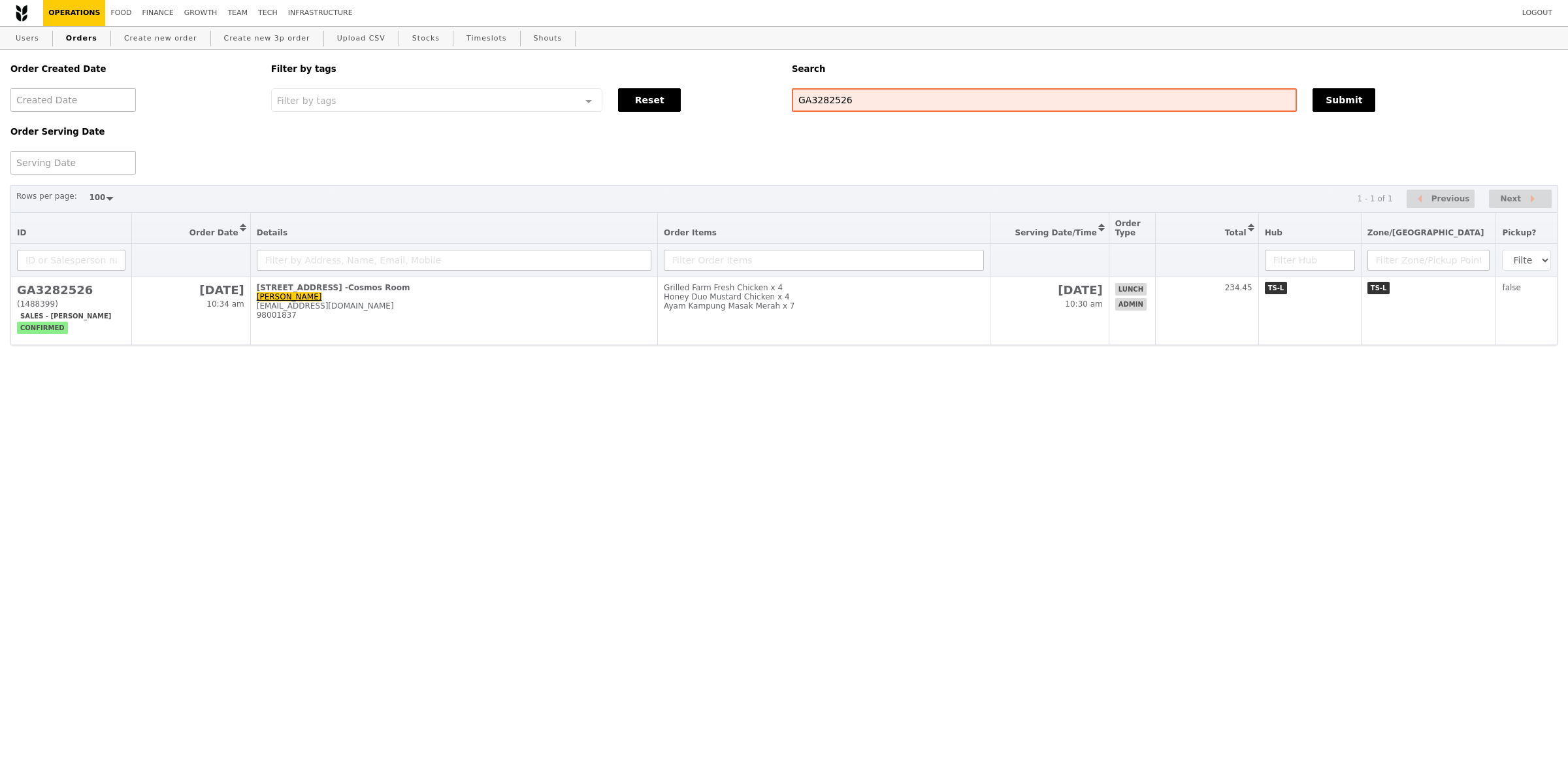
select select "100"
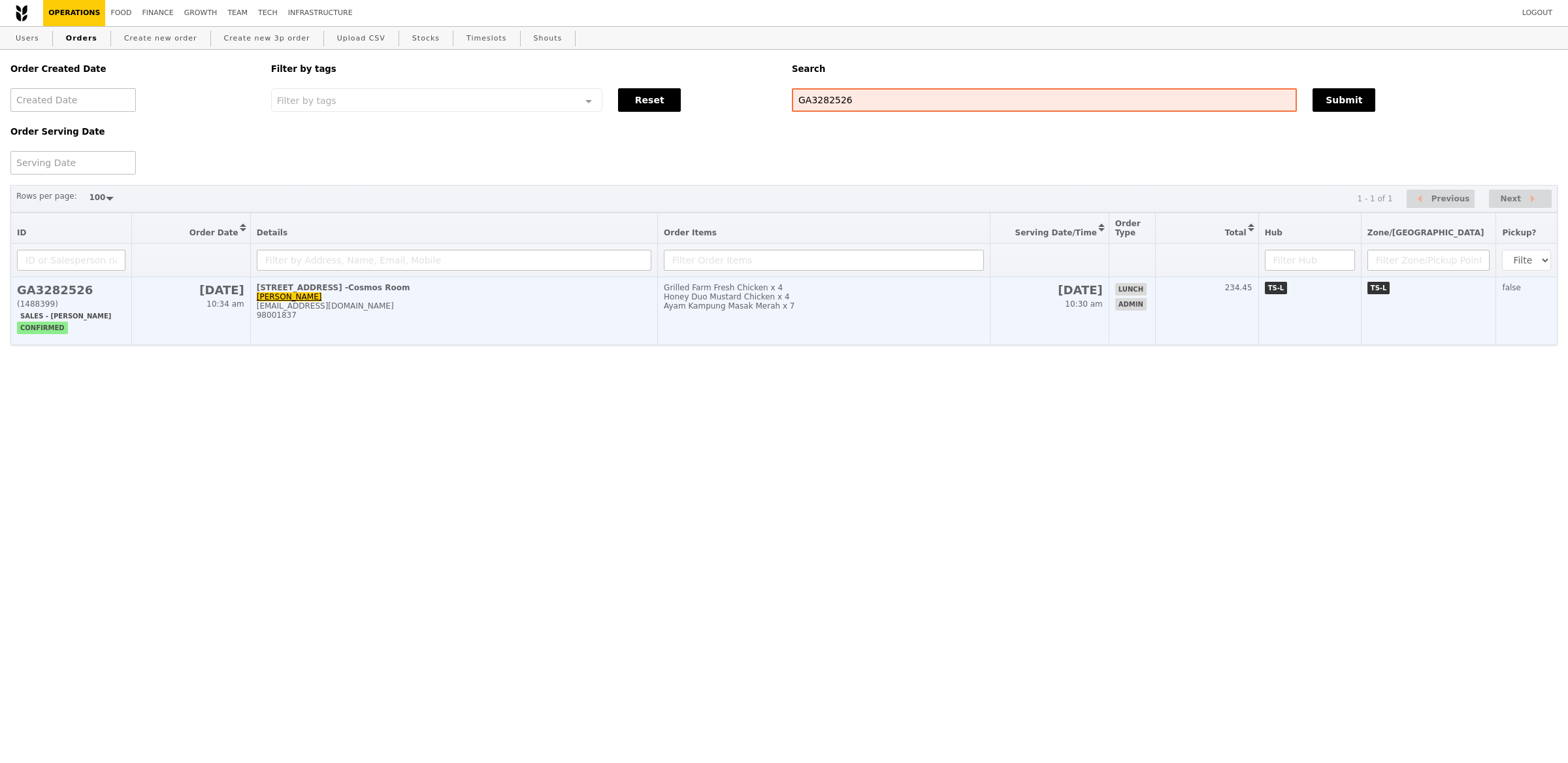
click at [555, 281] on td "[STREET_ADDRESS] -Cosmos Room [PERSON_NAME] [PERSON_NAME][EMAIL_ADDRESS][DOMAIN…" at bounding box center [454, 311] width 407 height 68
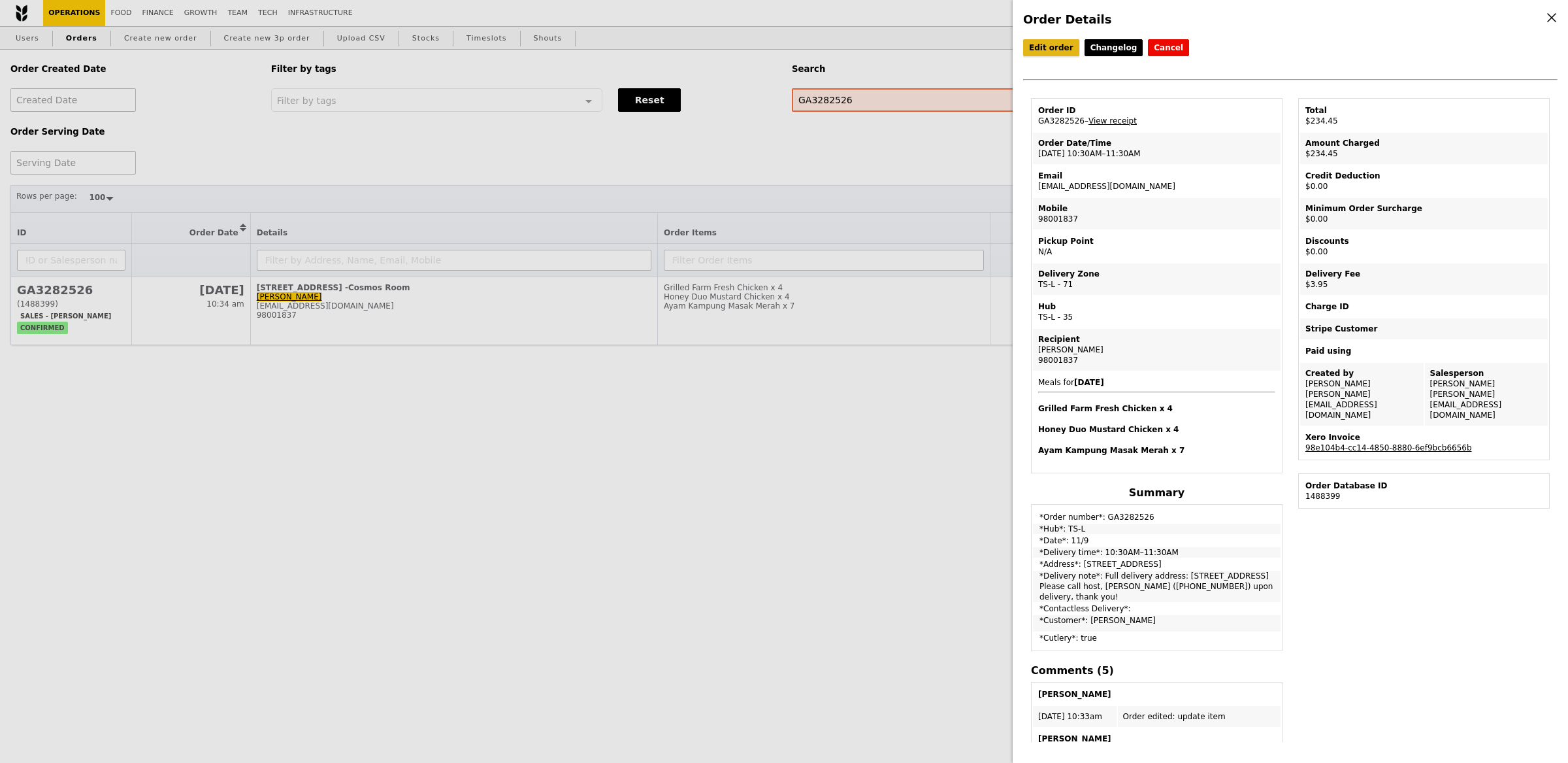
click at [1039, 46] on link "Edit order" at bounding box center [1051, 48] width 56 height 17
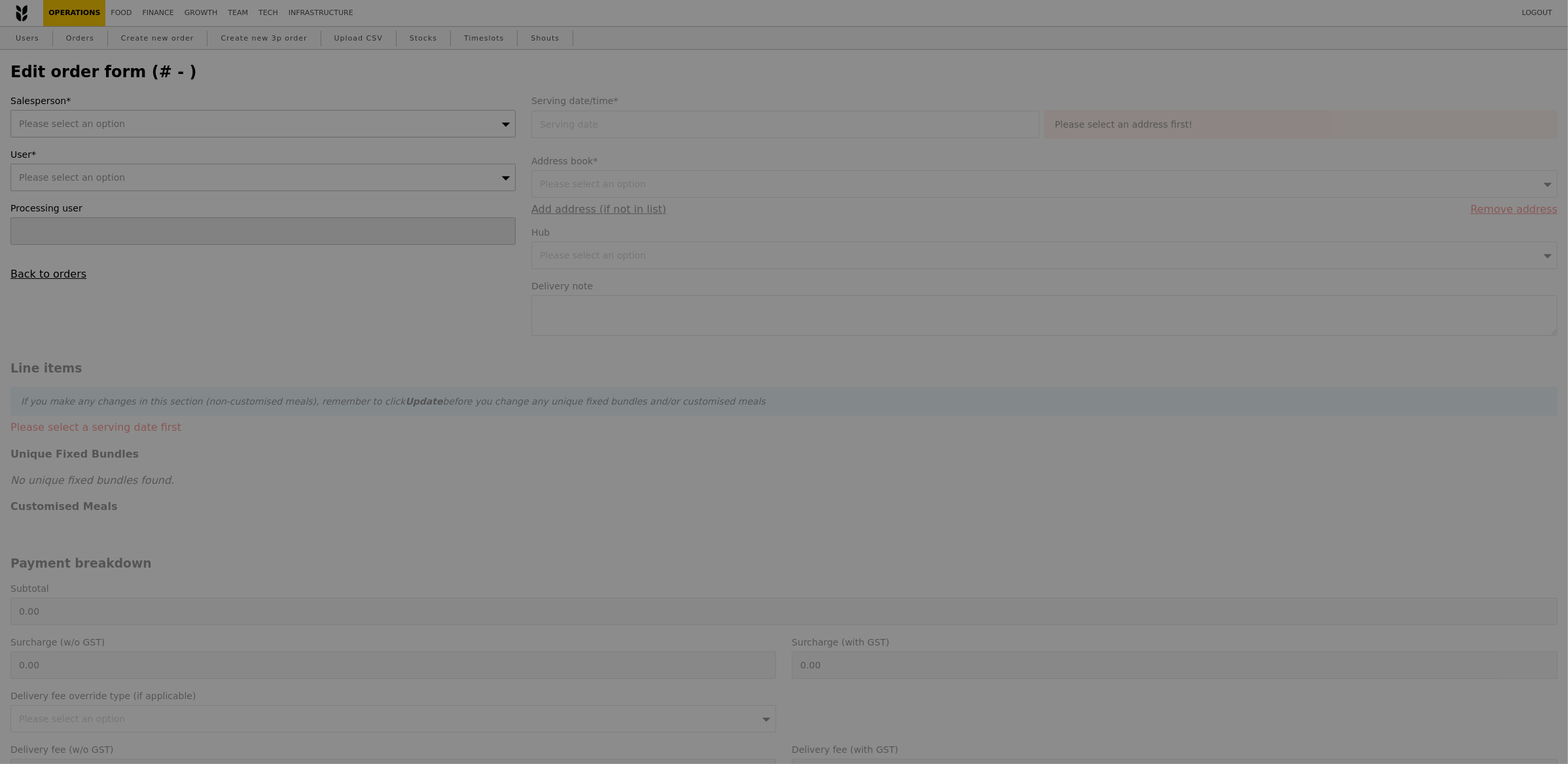
type input "[DATE]"
type textarea "Full delivery address: [STREET_ADDRESS] Please call host, [PERSON_NAME] ([PHONE…"
type input "230.50"
type input "3.62"
type input "3.95"
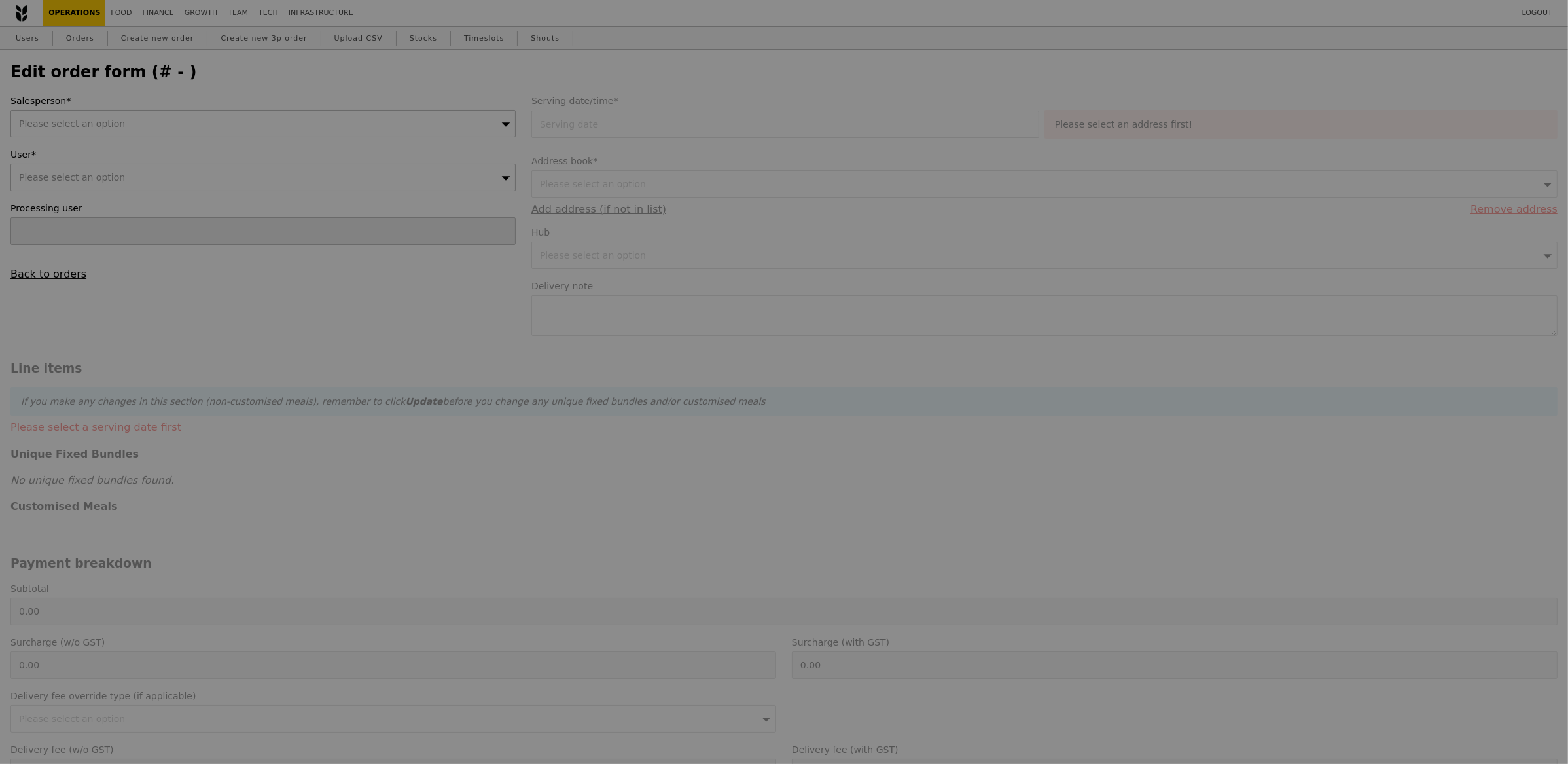
type input "234.45"
type input "Loading..."
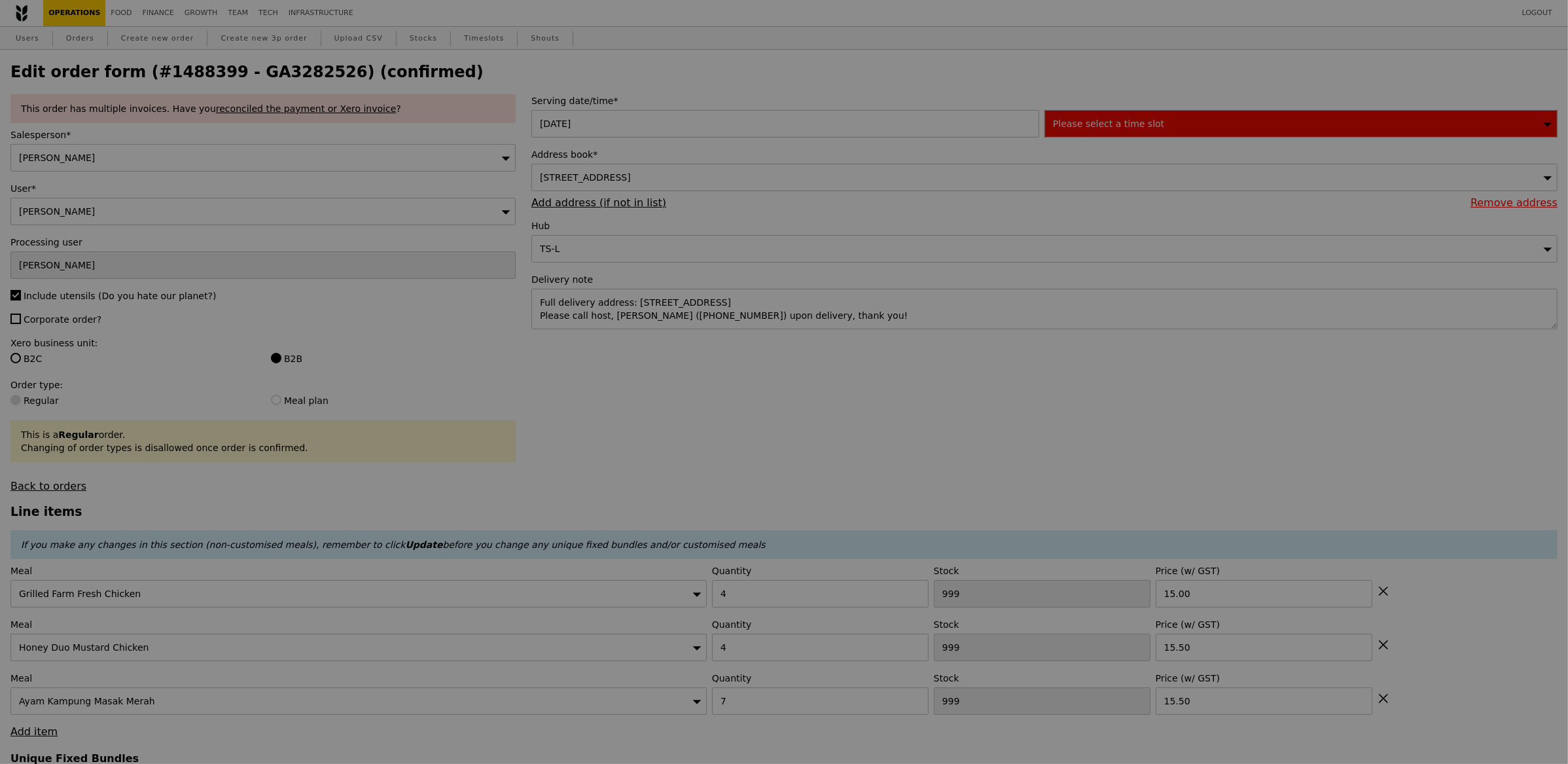
type input "484"
type input "475"
type input "485"
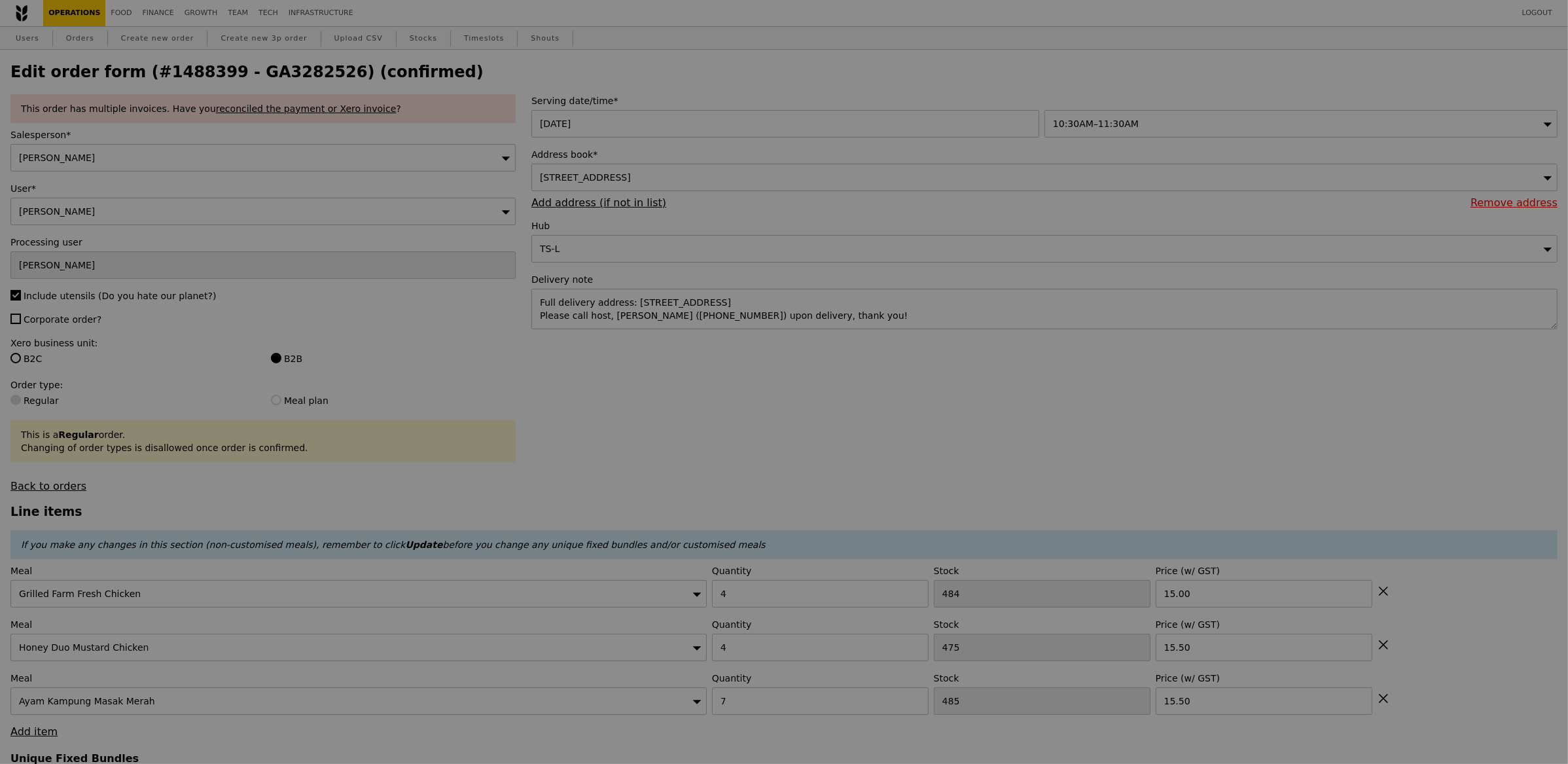
type input "Update"
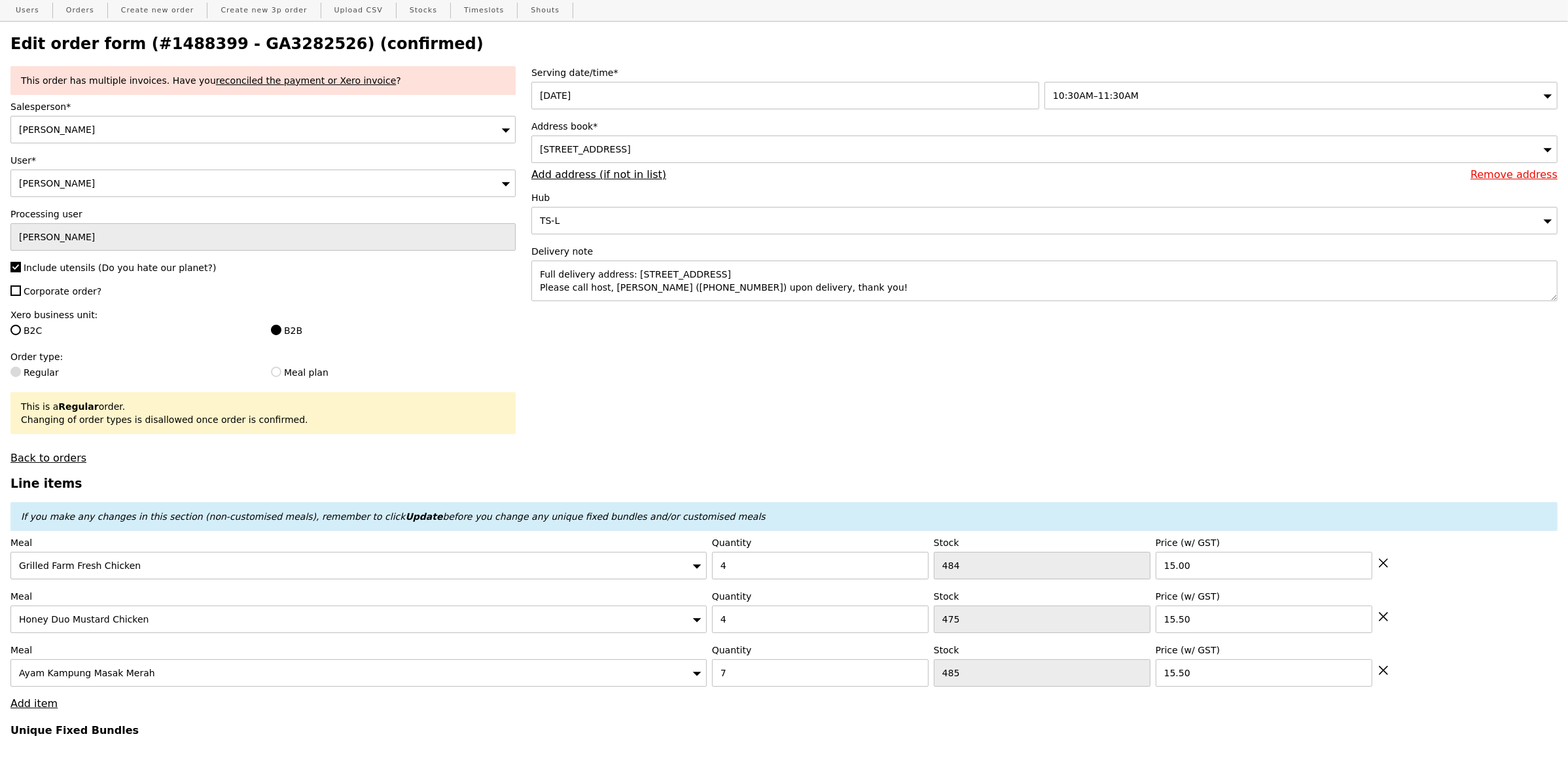
scroll to position [34, 0]
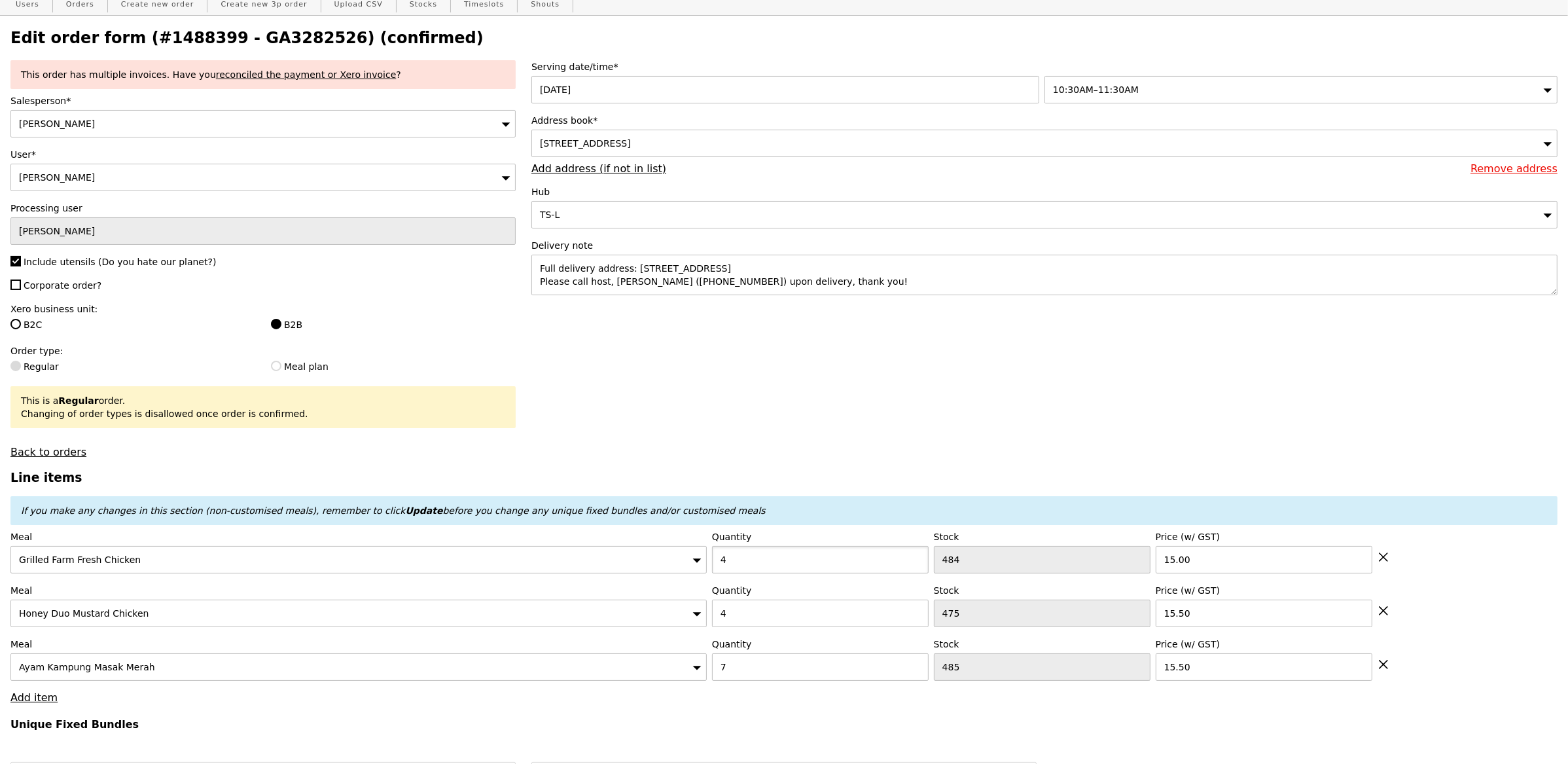
click at [769, 557] on input "4" at bounding box center [820, 560] width 217 height 27
type input "3"
type input "Loading..."
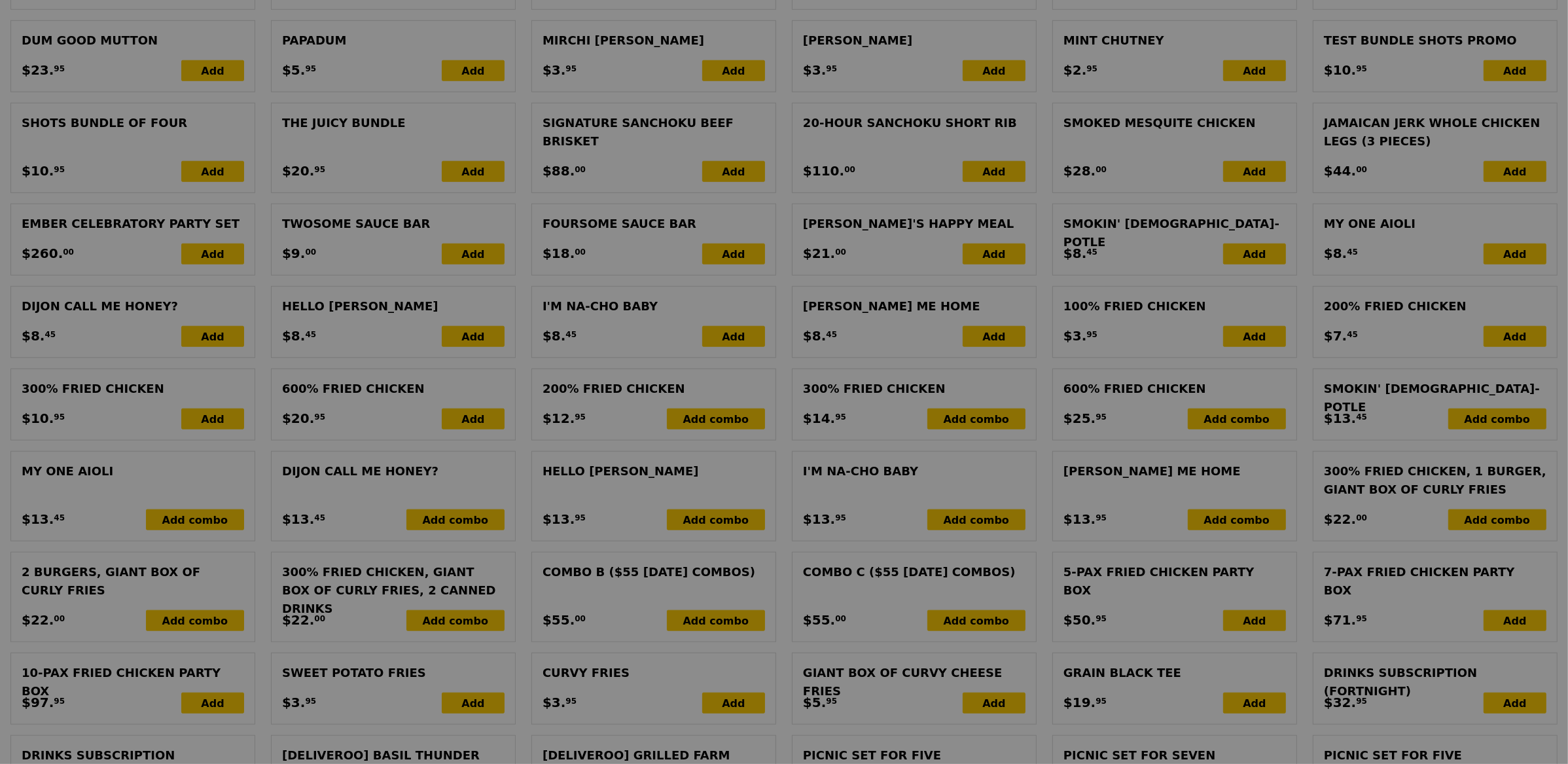
type input "0.00"
type input "3.95"
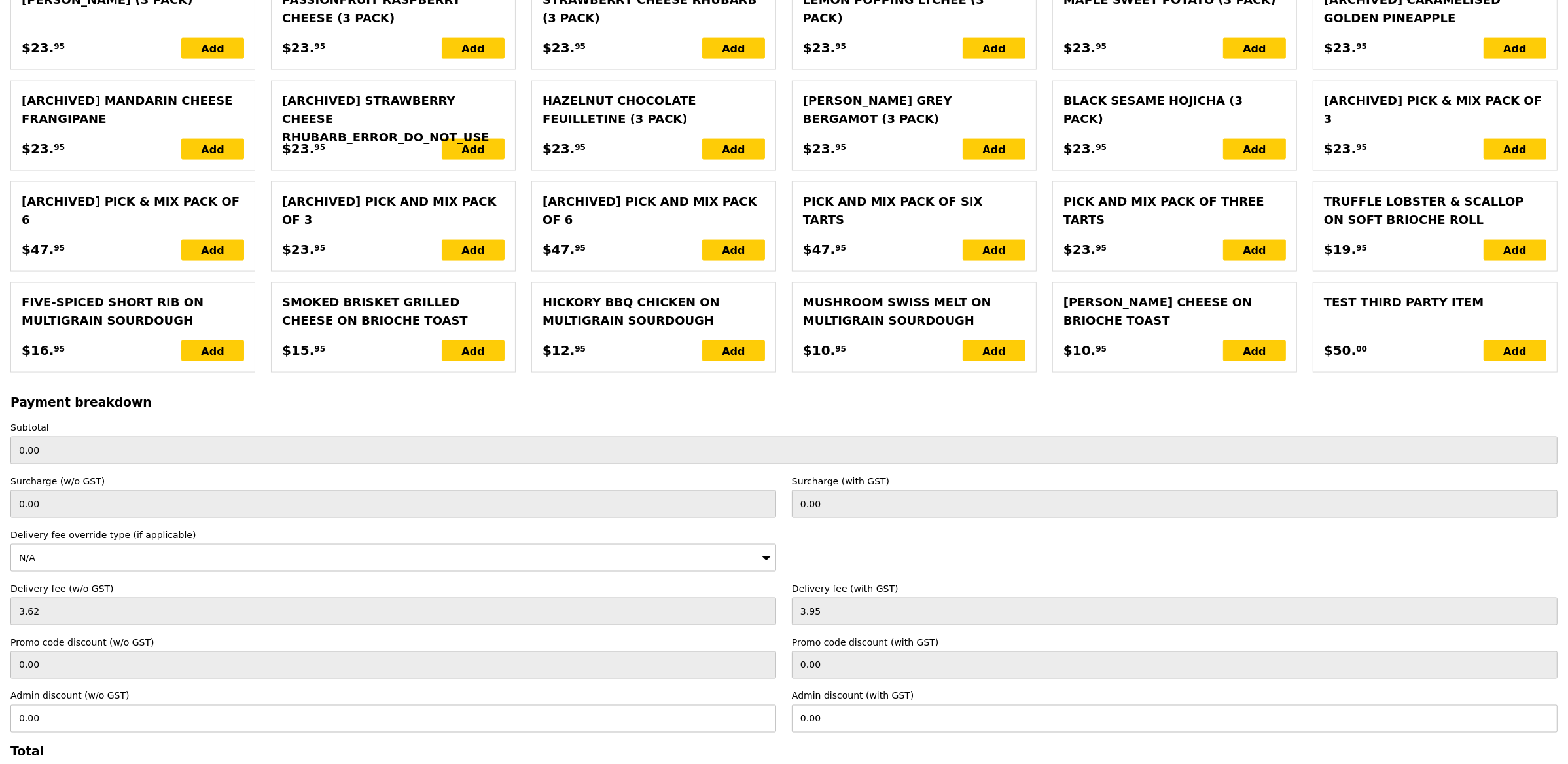
scroll to position [2678, 0]
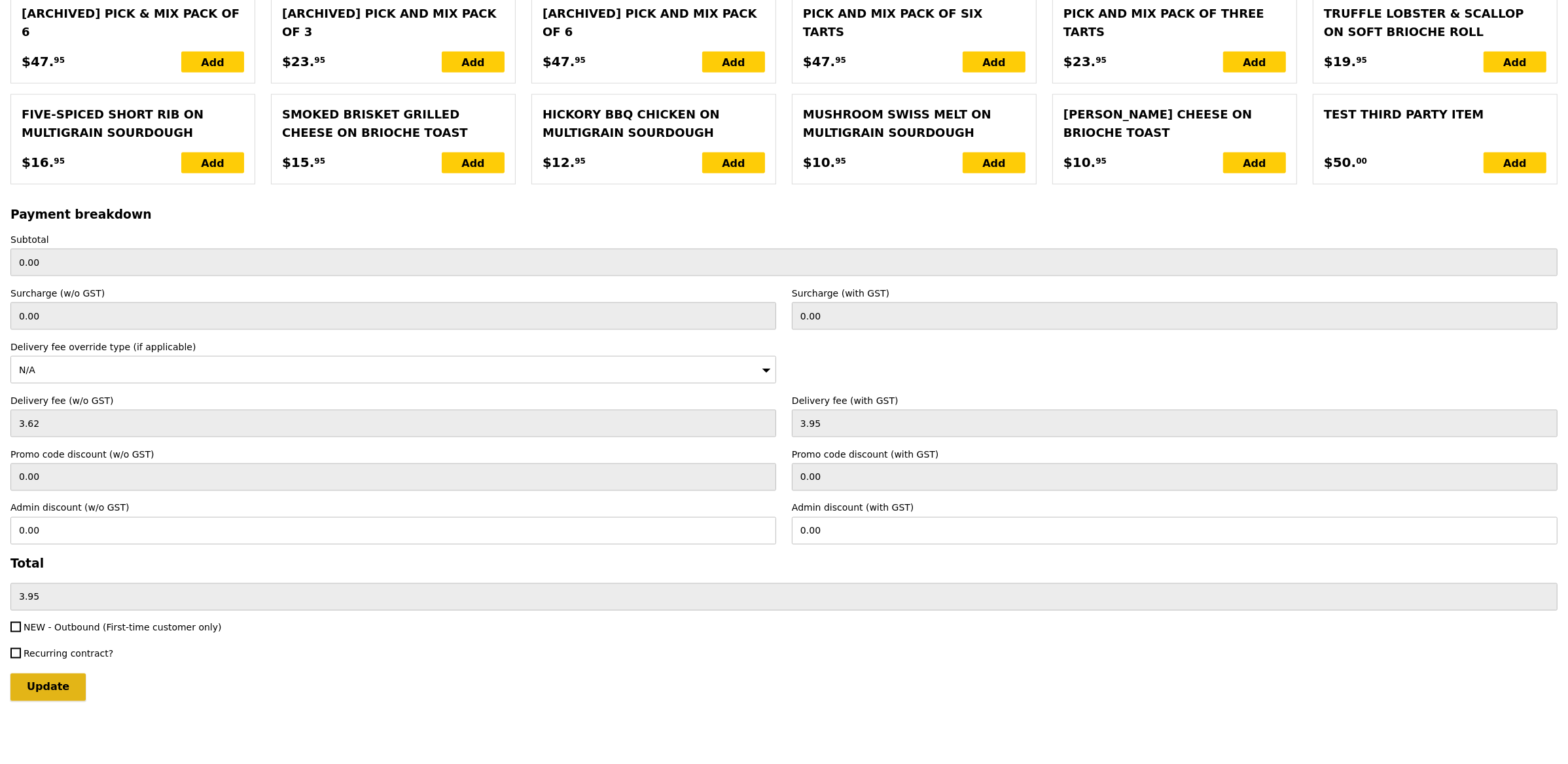
click at [62, 682] on input "Update" at bounding box center [48, 687] width 75 height 27
type input "Loading..."
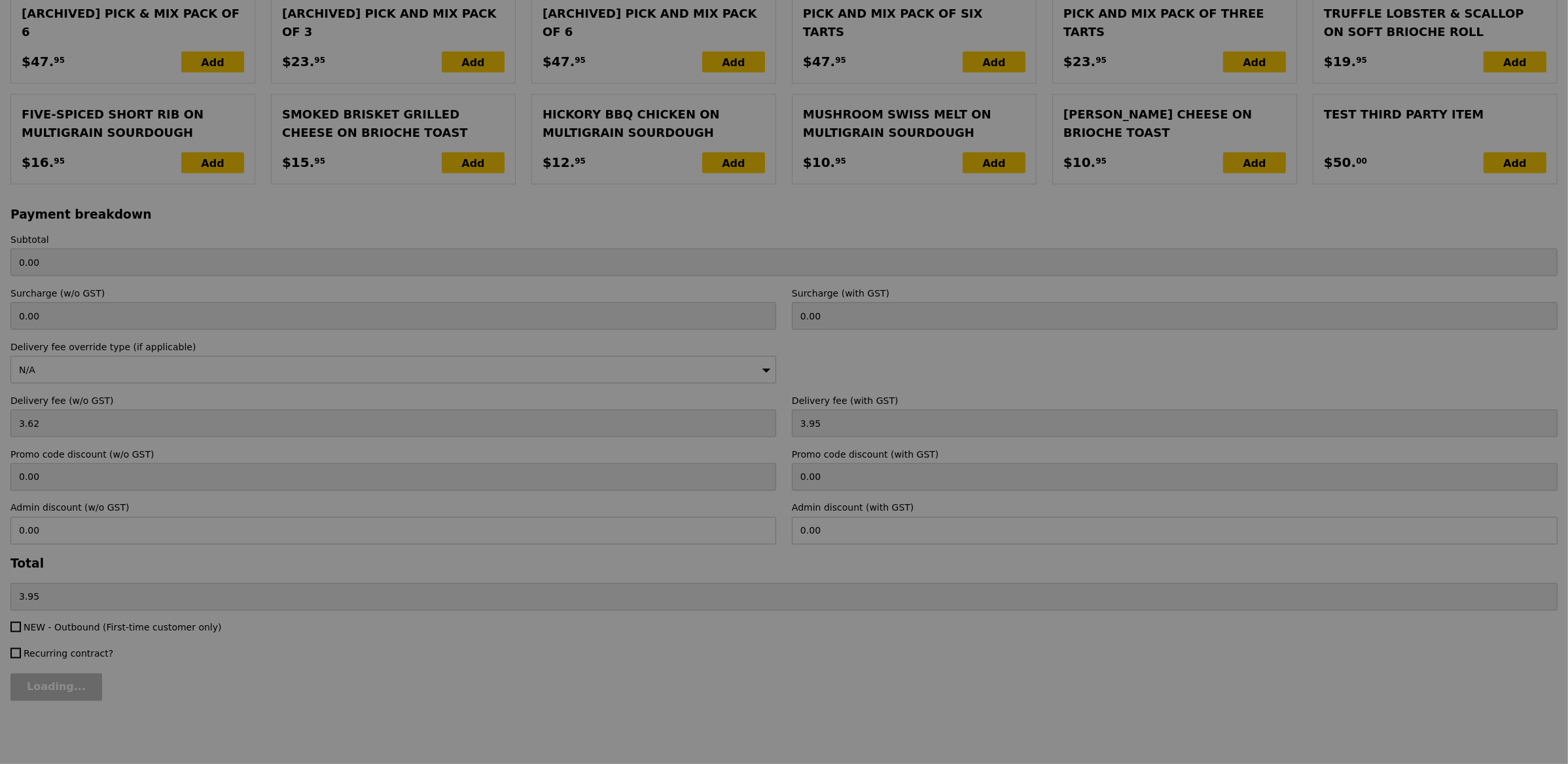
type input "215.50"
type input "219.45"
type input "Update"
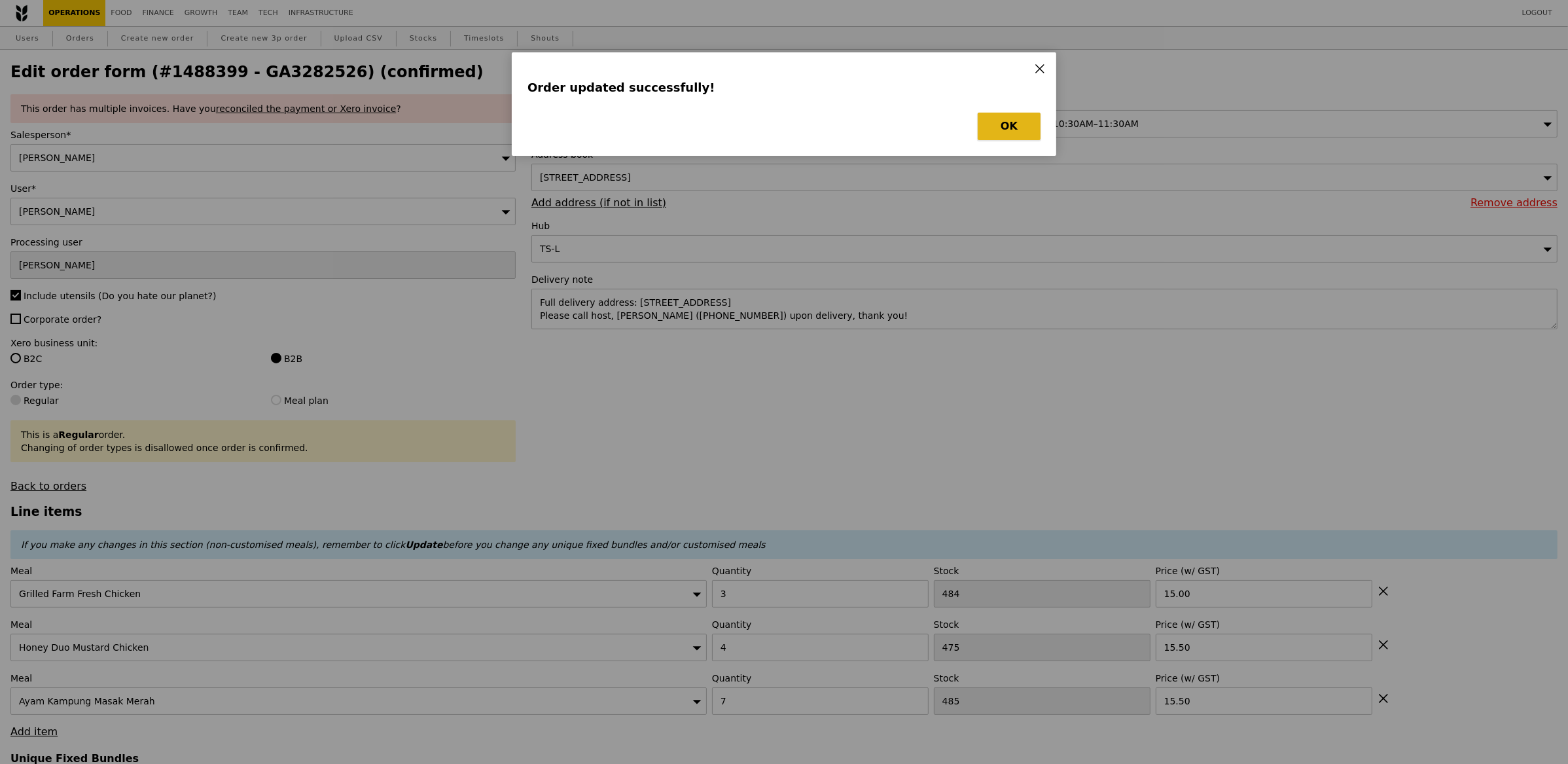
click at [1017, 138] on button "OK" at bounding box center [1009, 126] width 63 height 27
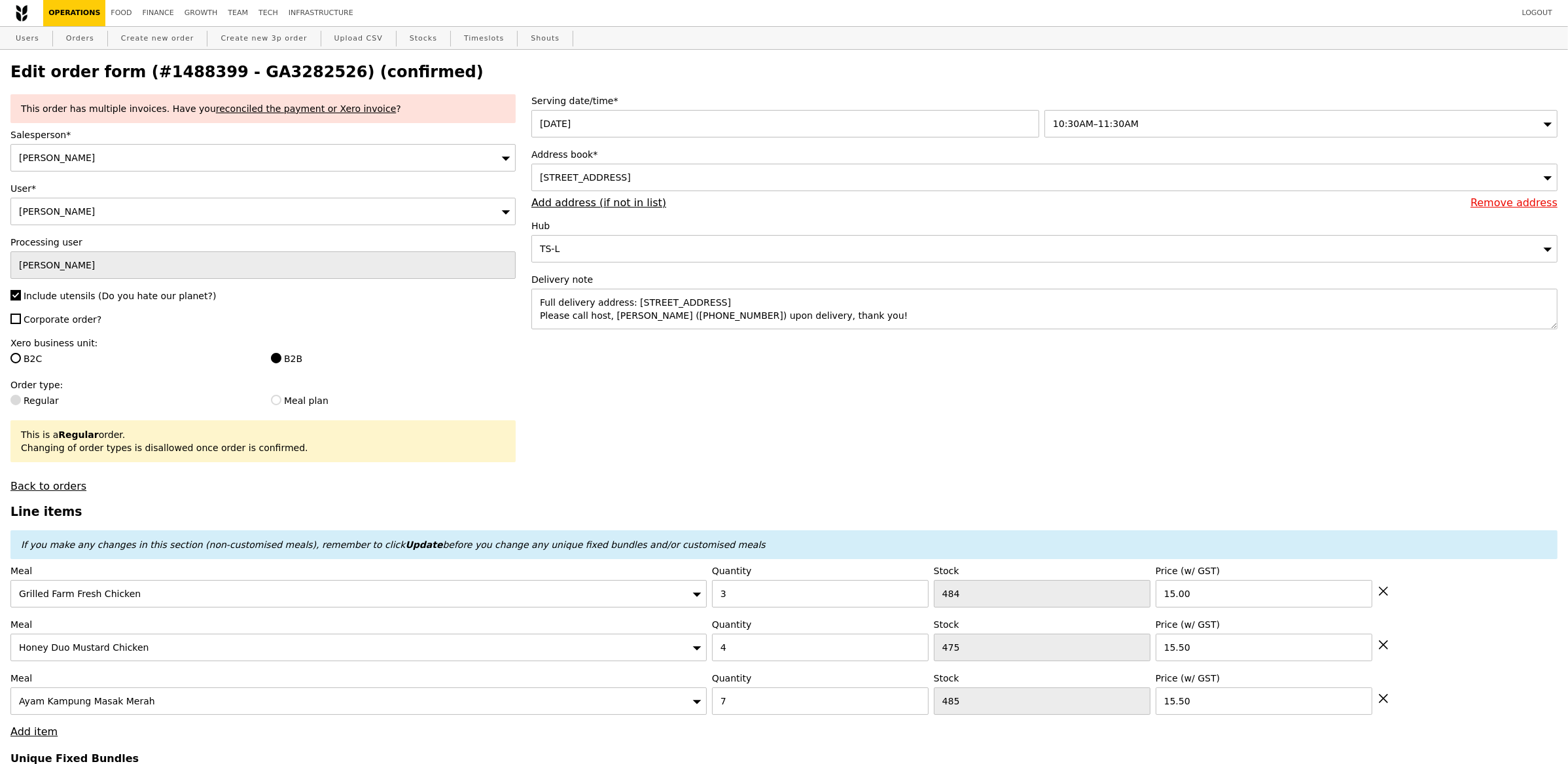
click at [264, 65] on h2 "Edit order form (#1488399 - GA3282526) (confirmed)" at bounding box center [784, 72] width 1547 height 18
click at [264, 67] on h2 "Edit order form (#1488399 - GA3282526) (confirmed)" at bounding box center [784, 72] width 1547 height 18
copy h2 "GA3282526"
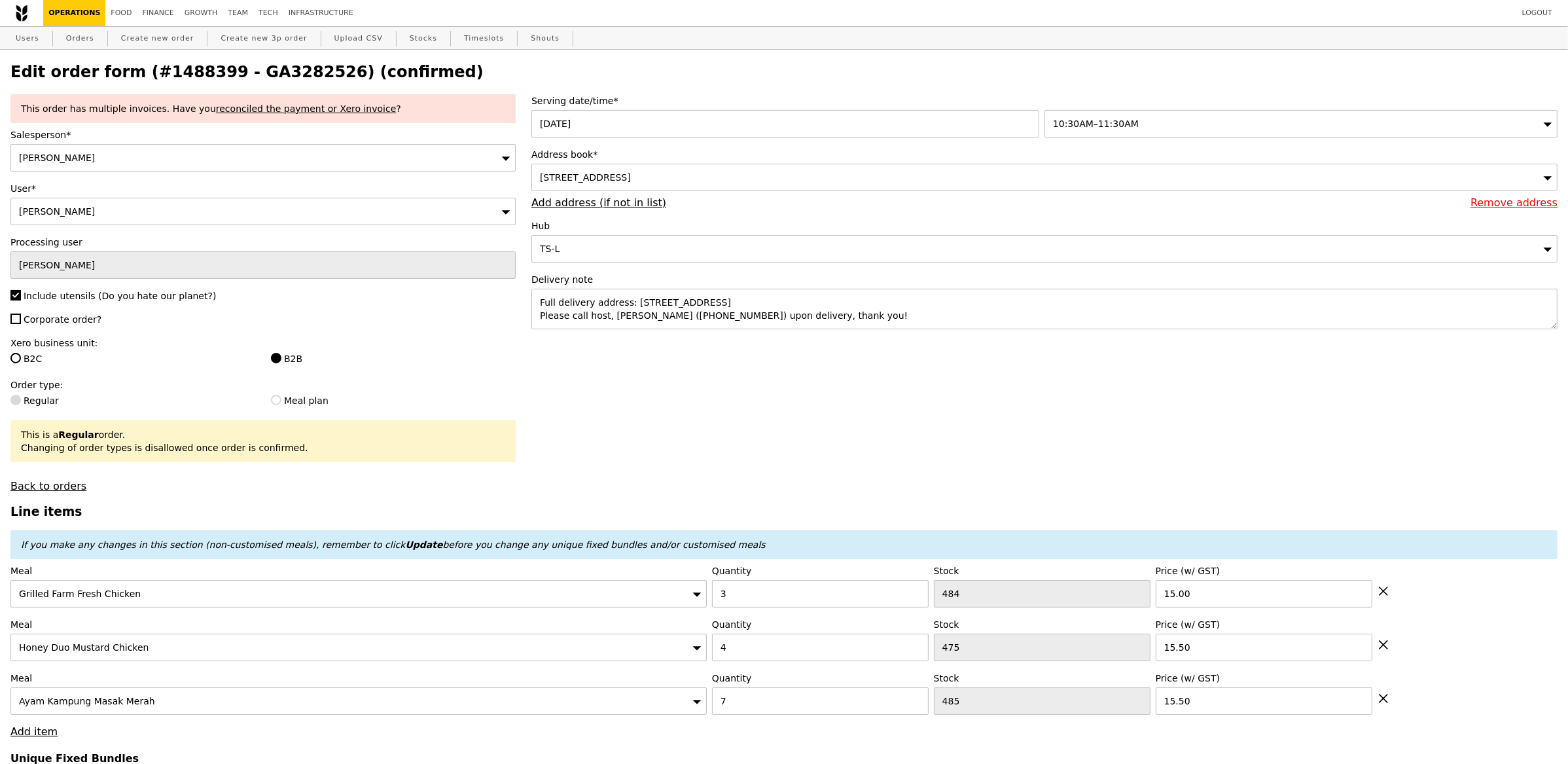
click at [58, 27] on div "Users Orders Create new order Create new 3p order Upload CSV Stocks Timeslots S…" at bounding box center [784, 38] width 1547 height 24
click at [68, 33] on link "Orders" at bounding box center [80, 38] width 39 height 24
select select "100"
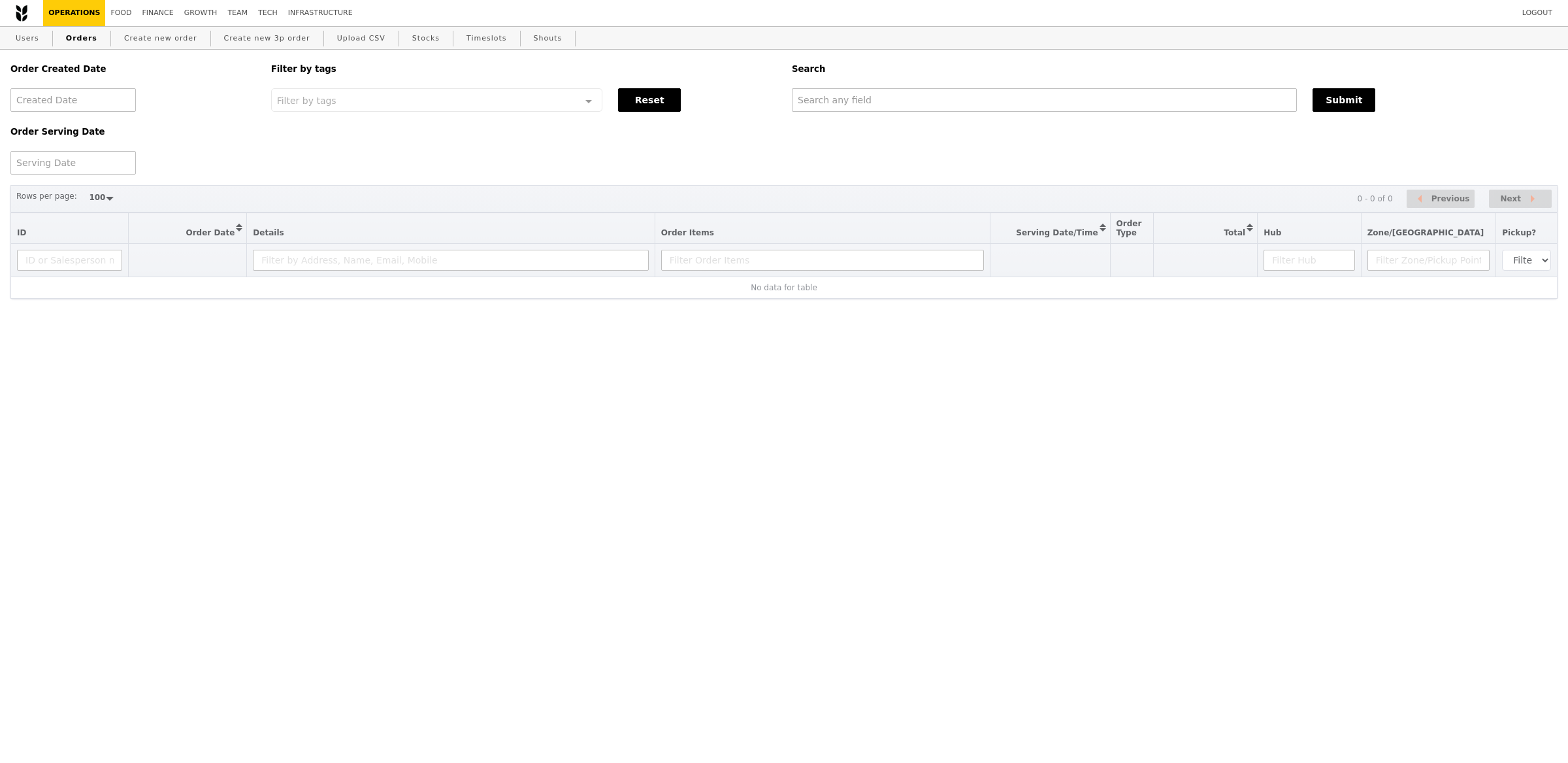
click at [1081, 116] on div "Order Created Date Order Serving Date Filter by tags Filter by tags Meal_Plan W…" at bounding box center [784, 112] width 1563 height 125
click at [1083, 107] on input "text" at bounding box center [1045, 100] width 505 height 24
paste input "GA3282526"
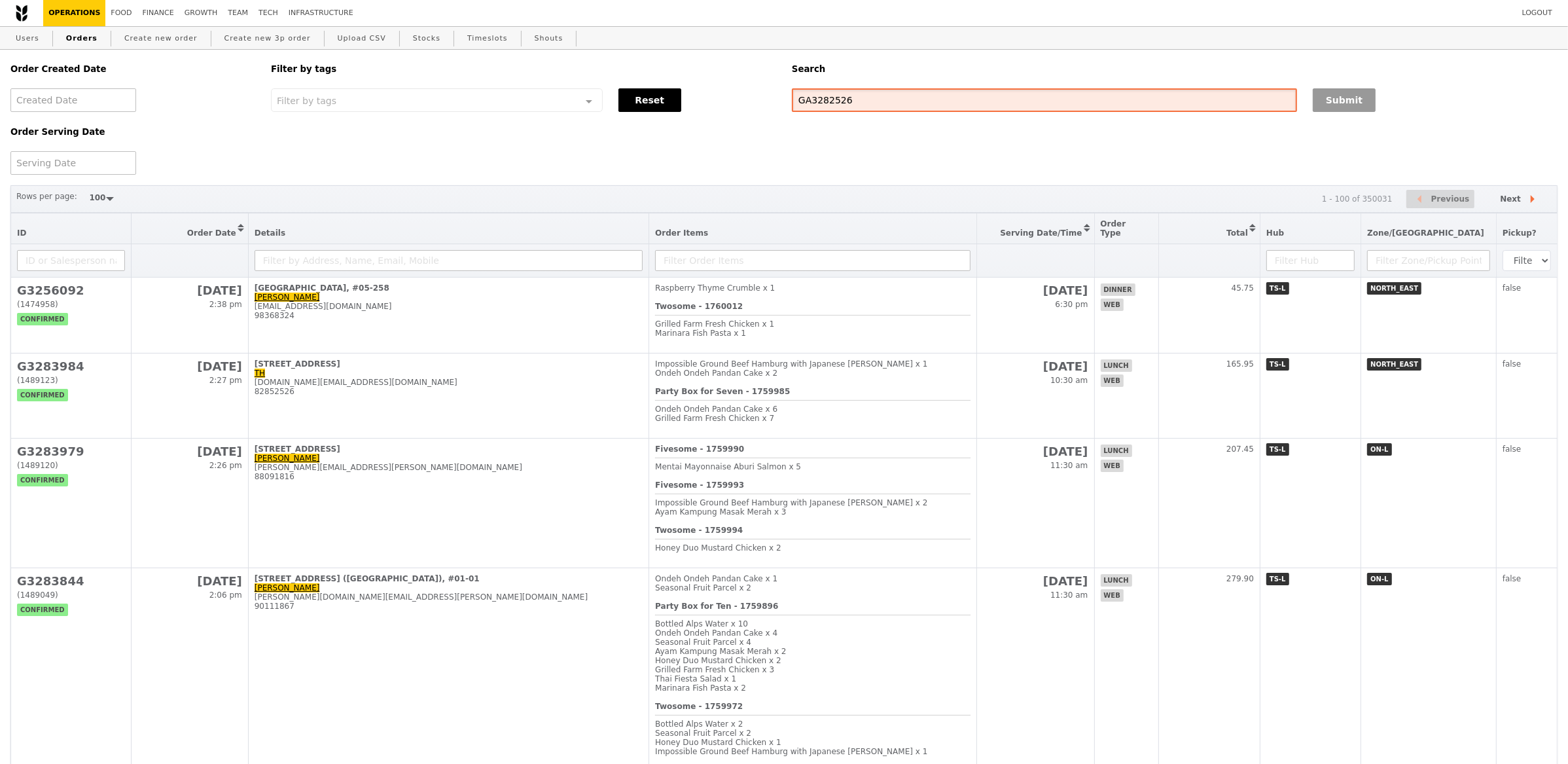
type input "GA3282526"
click at [1321, 97] on button "Submit" at bounding box center [1344, 100] width 63 height 24
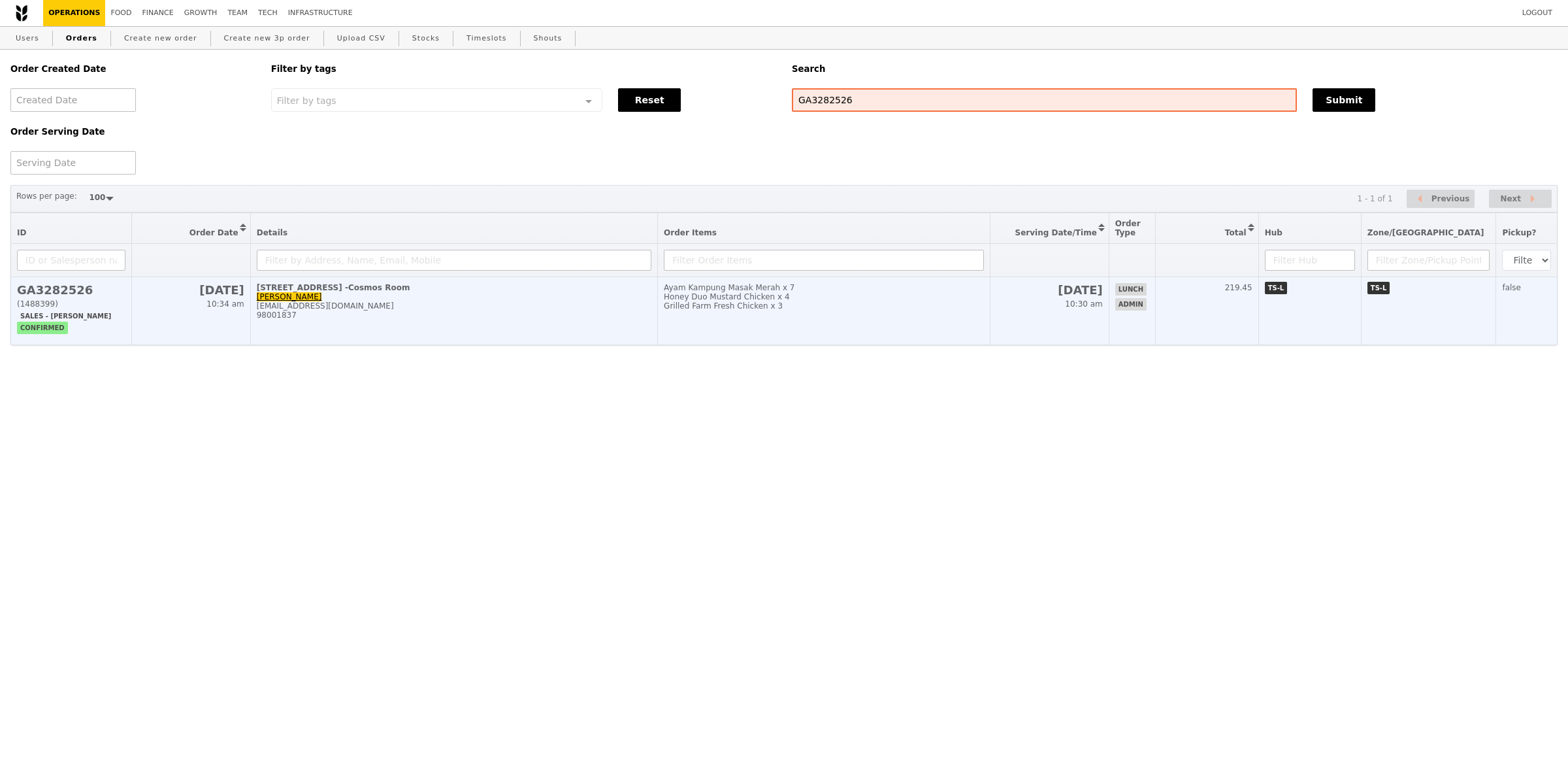
click at [1309, 314] on td "TS-L" at bounding box center [1309, 311] width 103 height 68
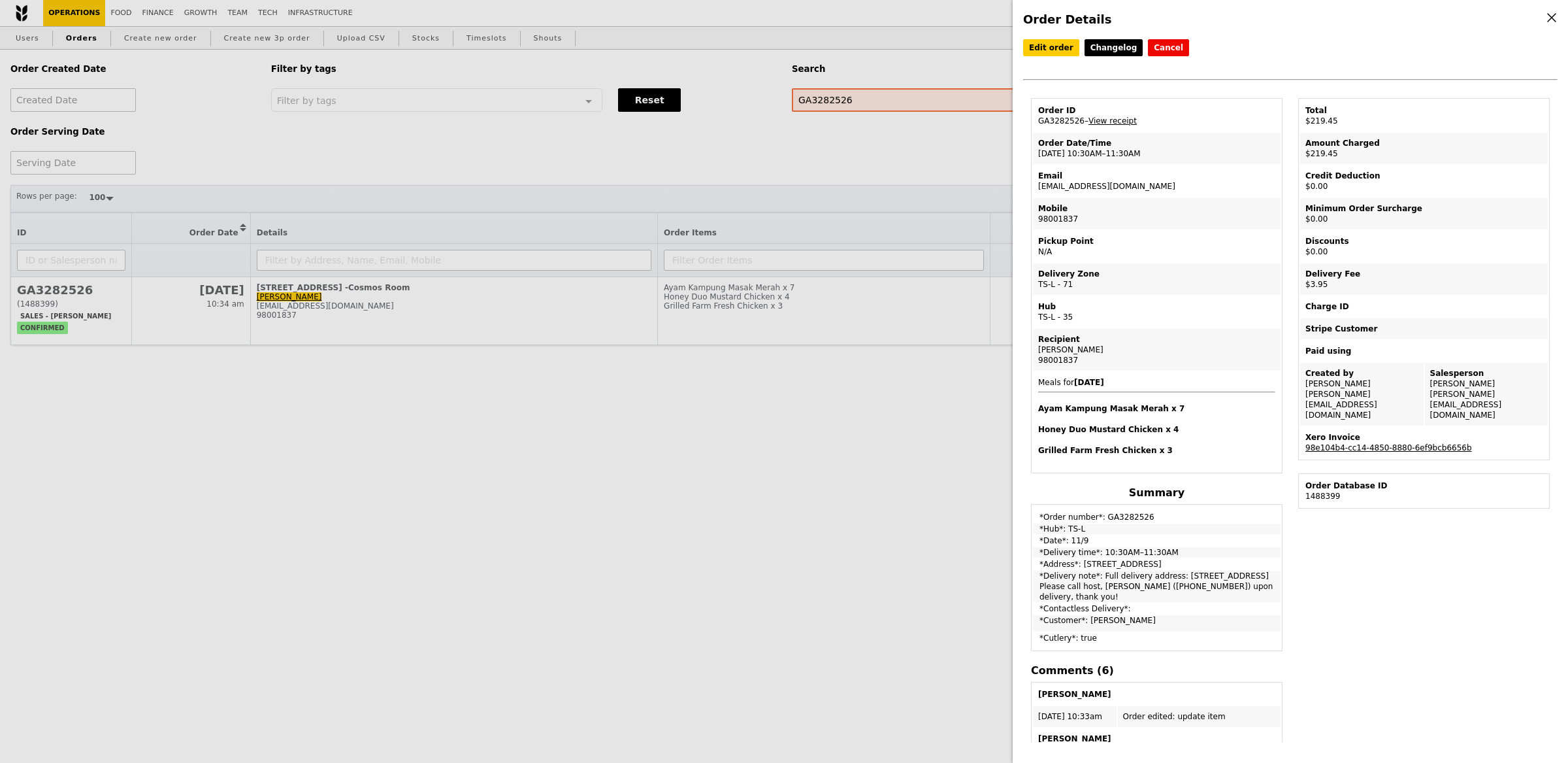
click at [1363, 443] on link "98e104b4-cc14-4850-8880-6ef9bcb6656b" at bounding box center [1388, 447] width 167 height 9
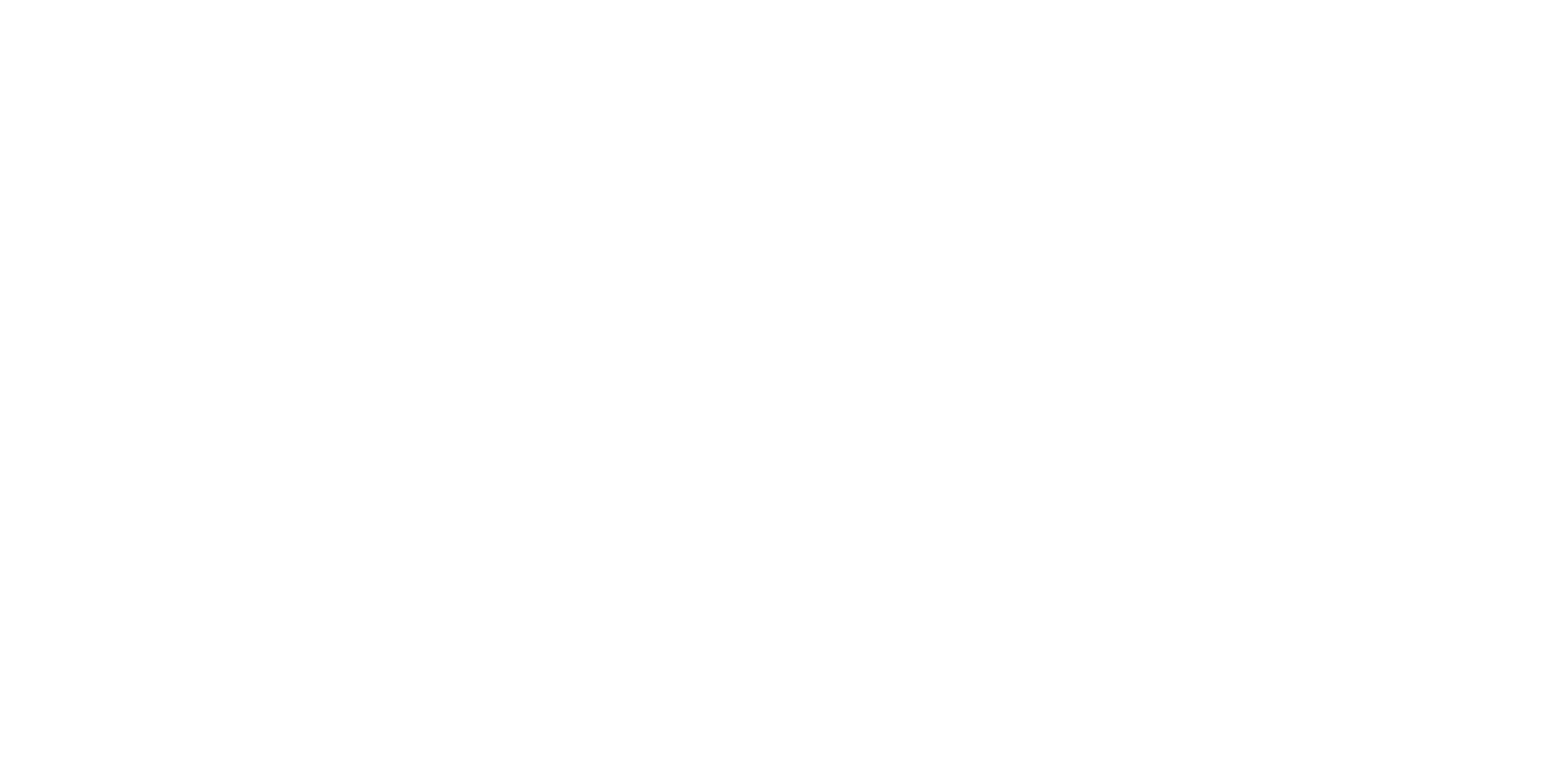
select select "100"
